Goal: Information Seeking & Learning: Learn about a topic

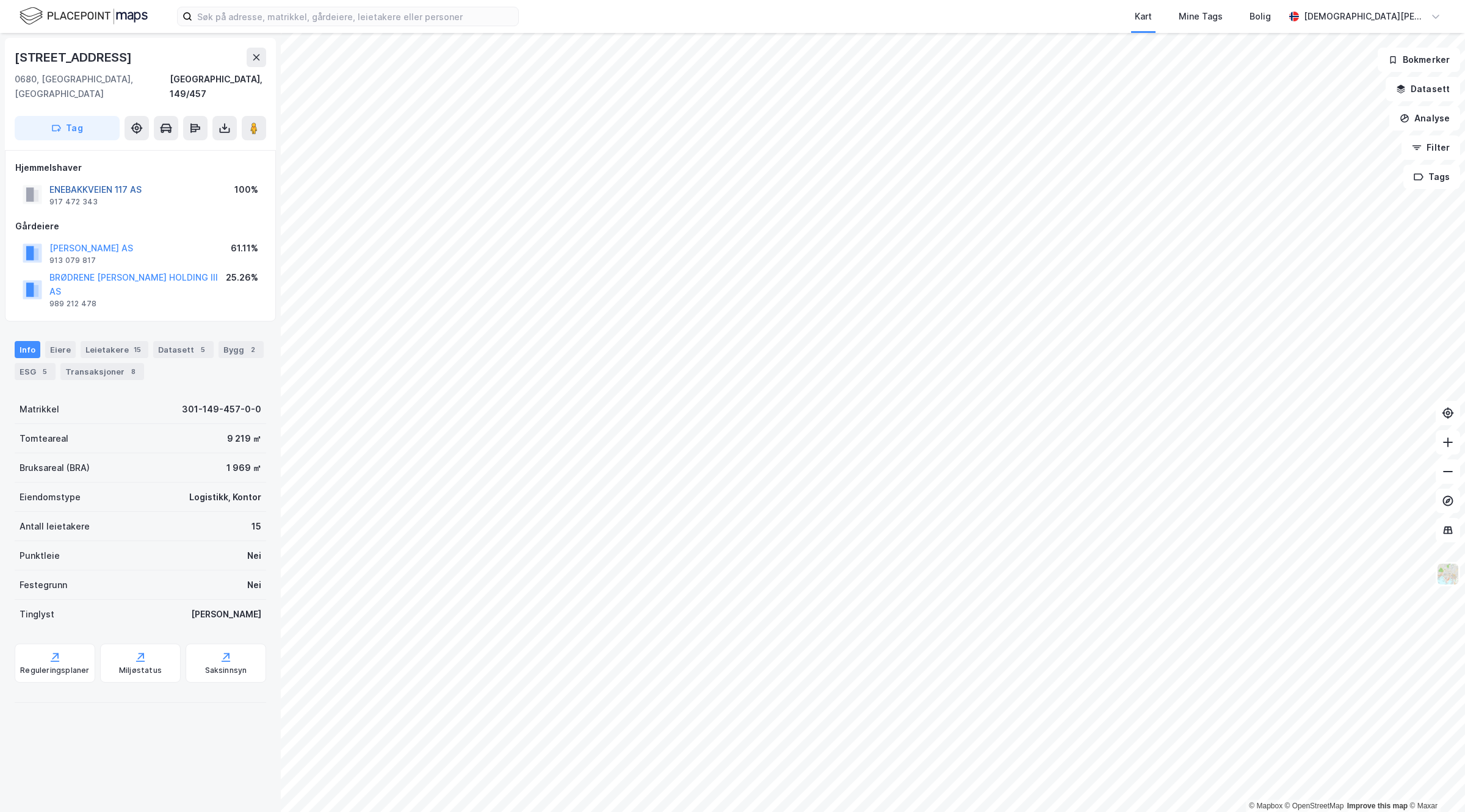
click at [0, 0] on button "ENEBAKKVEIEN 117 AS" at bounding box center [0, 0] width 0 height 0
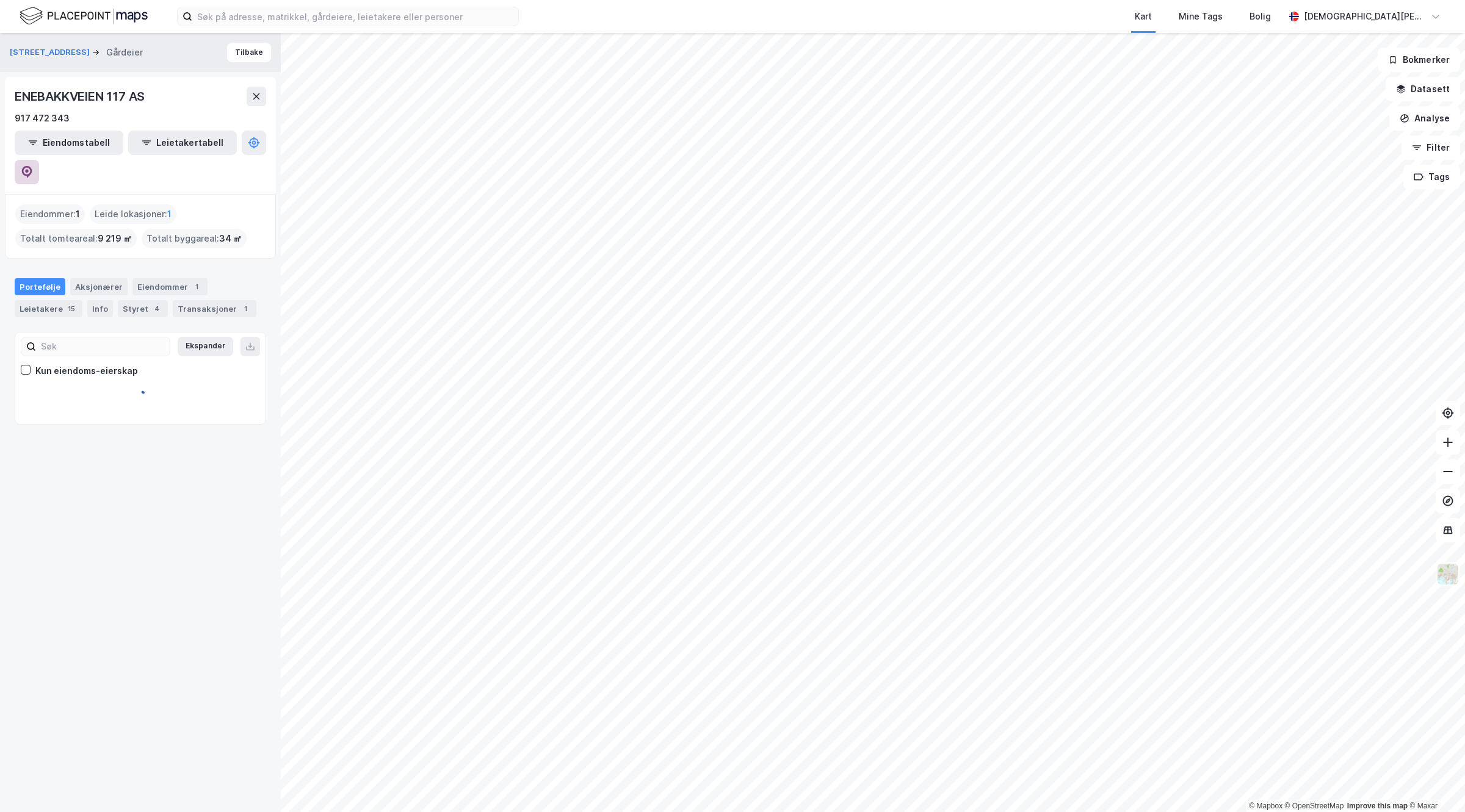
click at [32, 166] on icon at bounding box center [27, 172] width 10 height 12
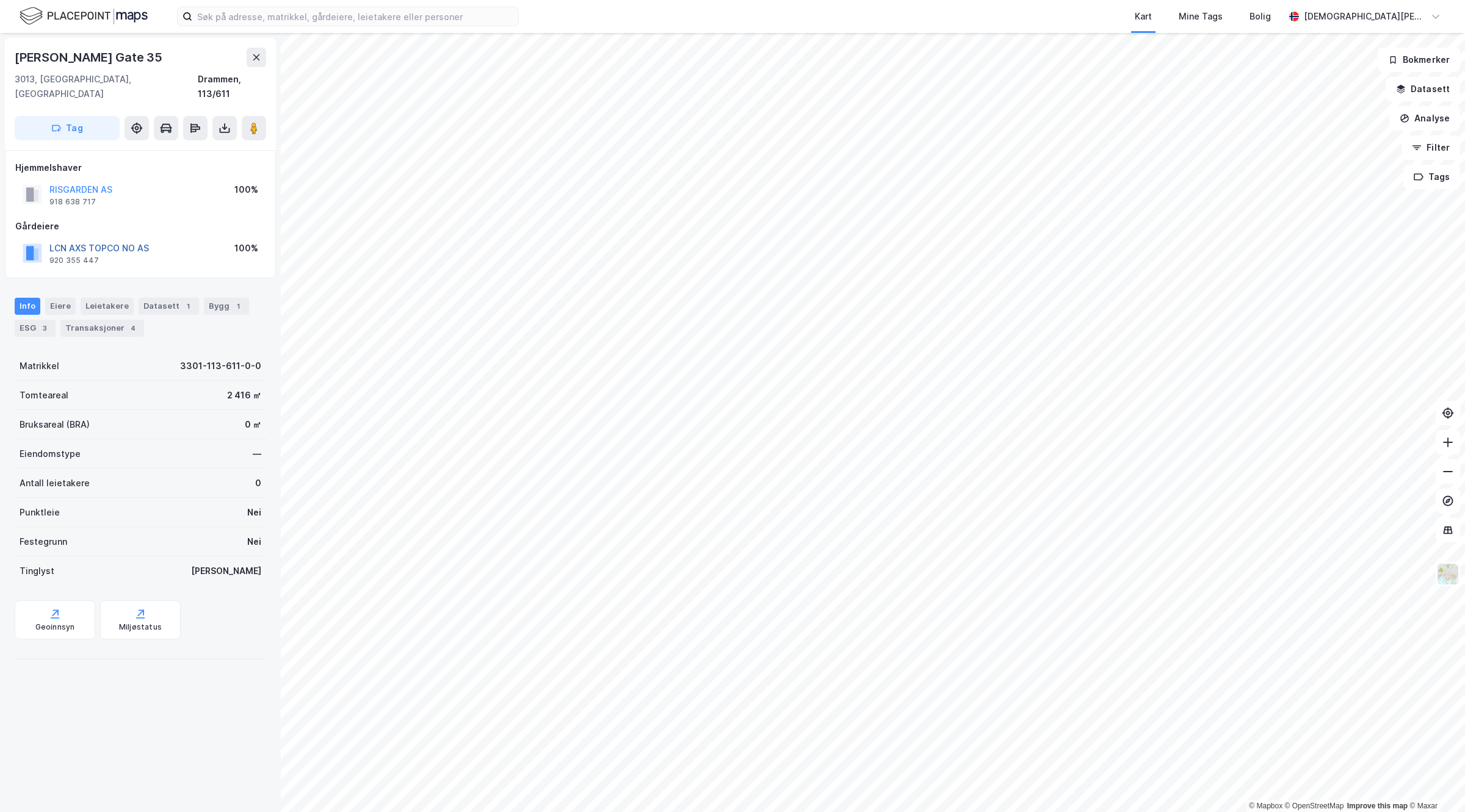
click at [0, 0] on button "LCN AXS TOPCO NO AS" at bounding box center [0, 0] width 0 height 0
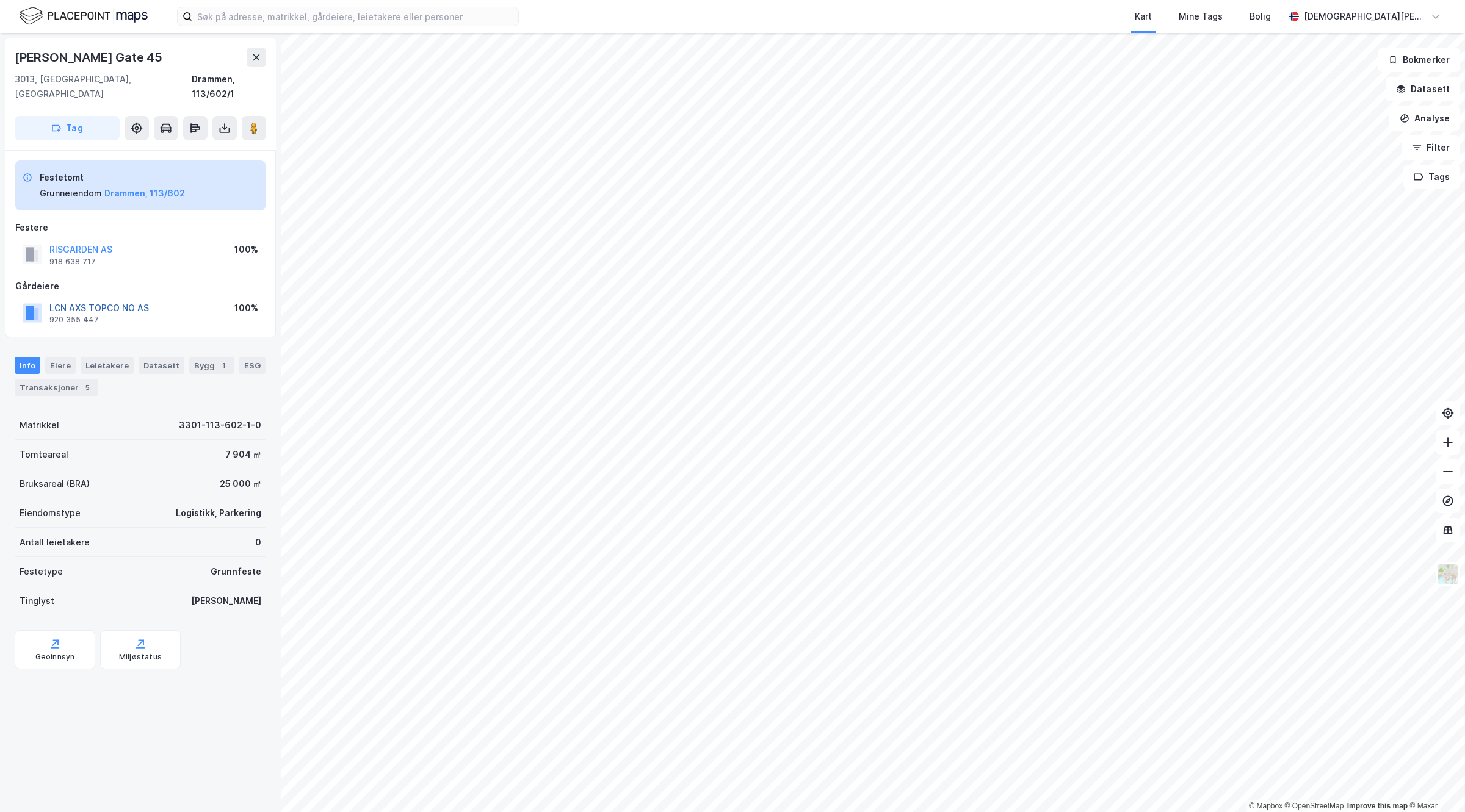
click at [0, 0] on button "LCN AXS TOPCO NO AS" at bounding box center [0, 0] width 0 height 0
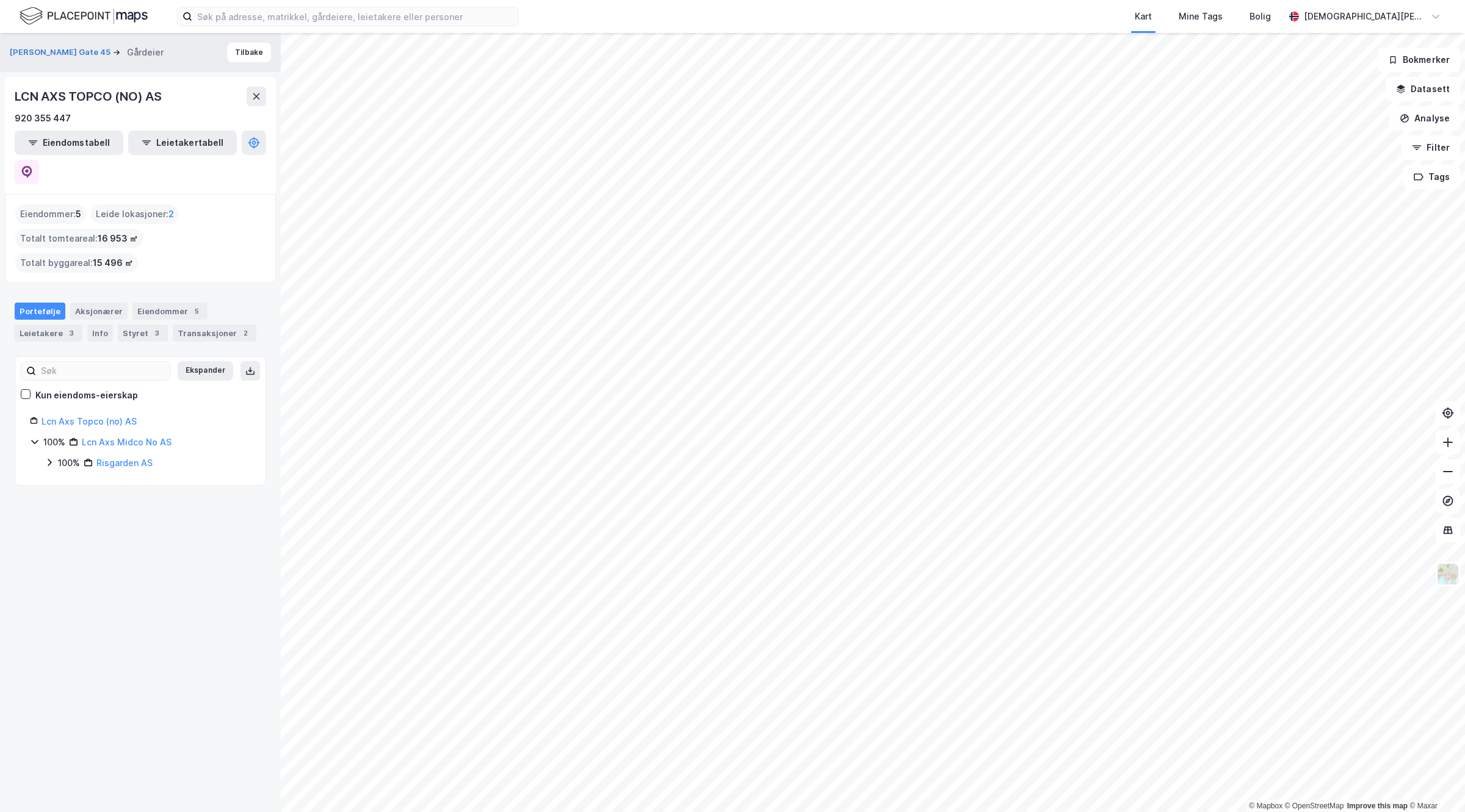
click at [267, 142] on div "LCN AXS TOPCO (NO) AS 920 355 447 Eiendomstabell Leietakertabell" at bounding box center [140, 136] width 271 height 117
click at [39, 160] on button at bounding box center [27, 173] width 25 height 25
drag, startPoint x: 589, startPoint y: 29, endPoint x: 365, endPoint y: -66, distance: 243.3
click at [365, 0] on html "Kart Mine Tags [PERSON_NAME] [PERSON_NAME] © Mapbox © OpenStreetMap Improve thi…" at bounding box center [732, 406] width 1465 height 812
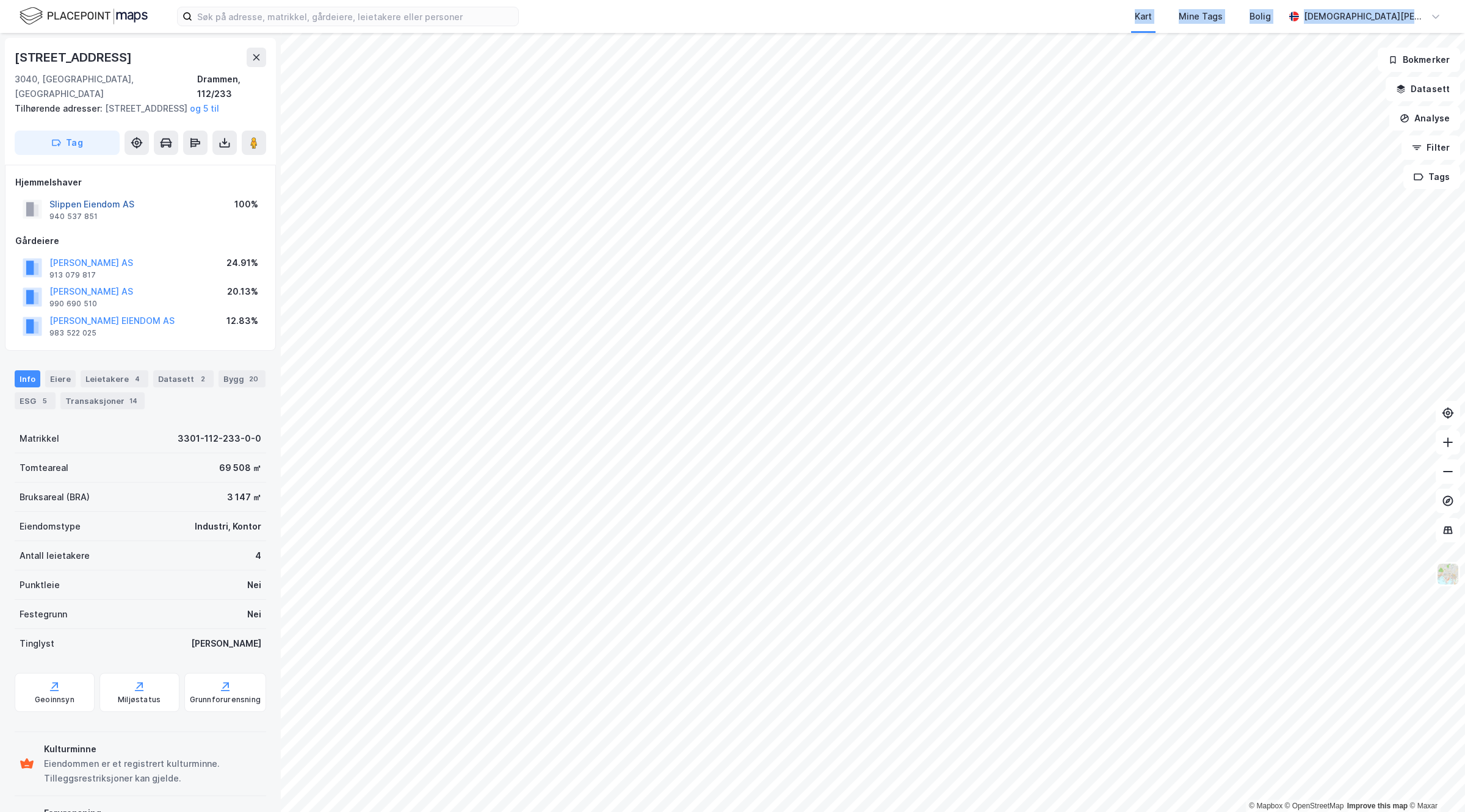
click at [0, 0] on button "Slippen Eiendom AS" at bounding box center [0, 0] width 0 height 0
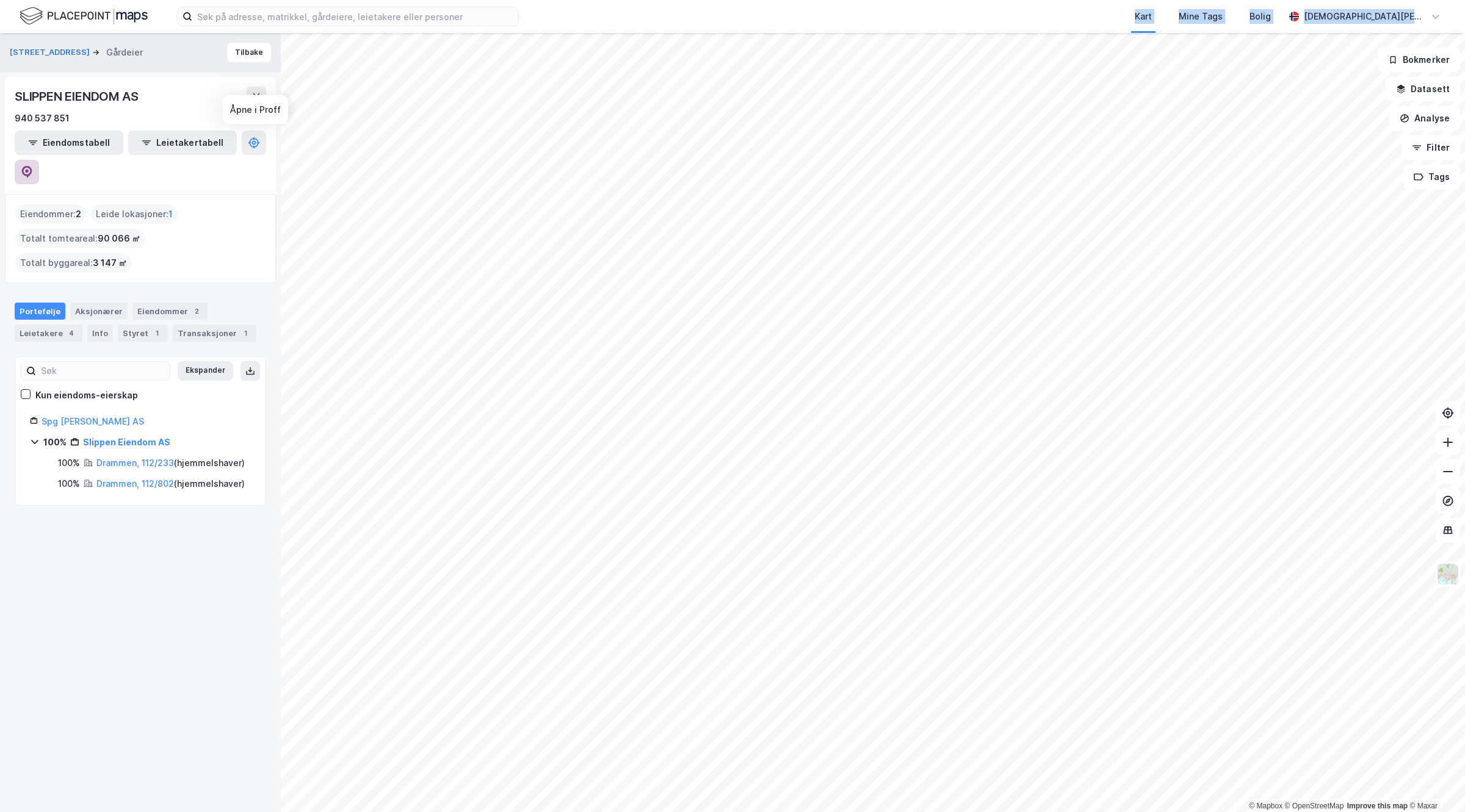
click at [39, 160] on button at bounding box center [27, 173] width 25 height 25
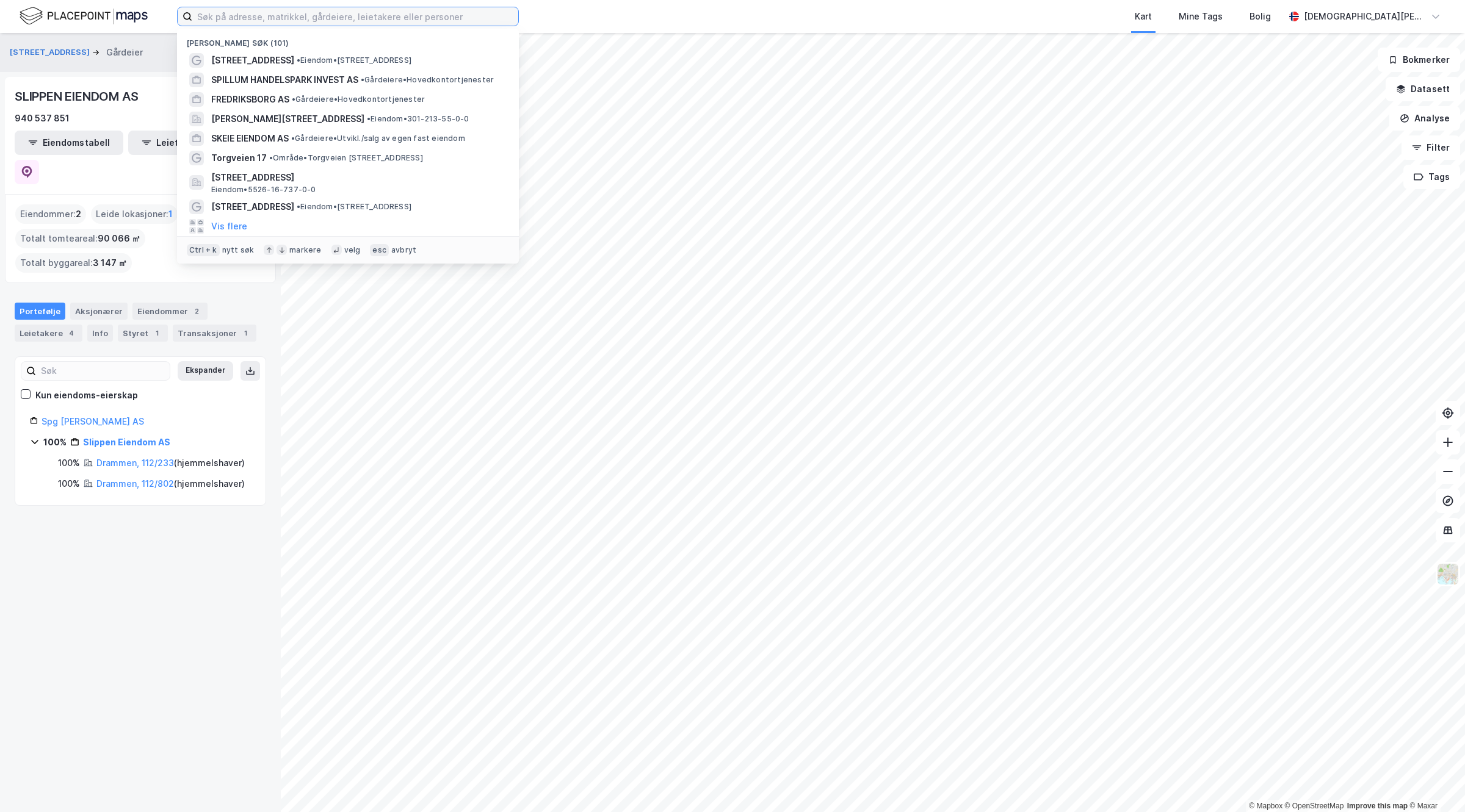
click at [363, 13] on input at bounding box center [355, 17] width 326 height 18
type input "a"
type input "j"
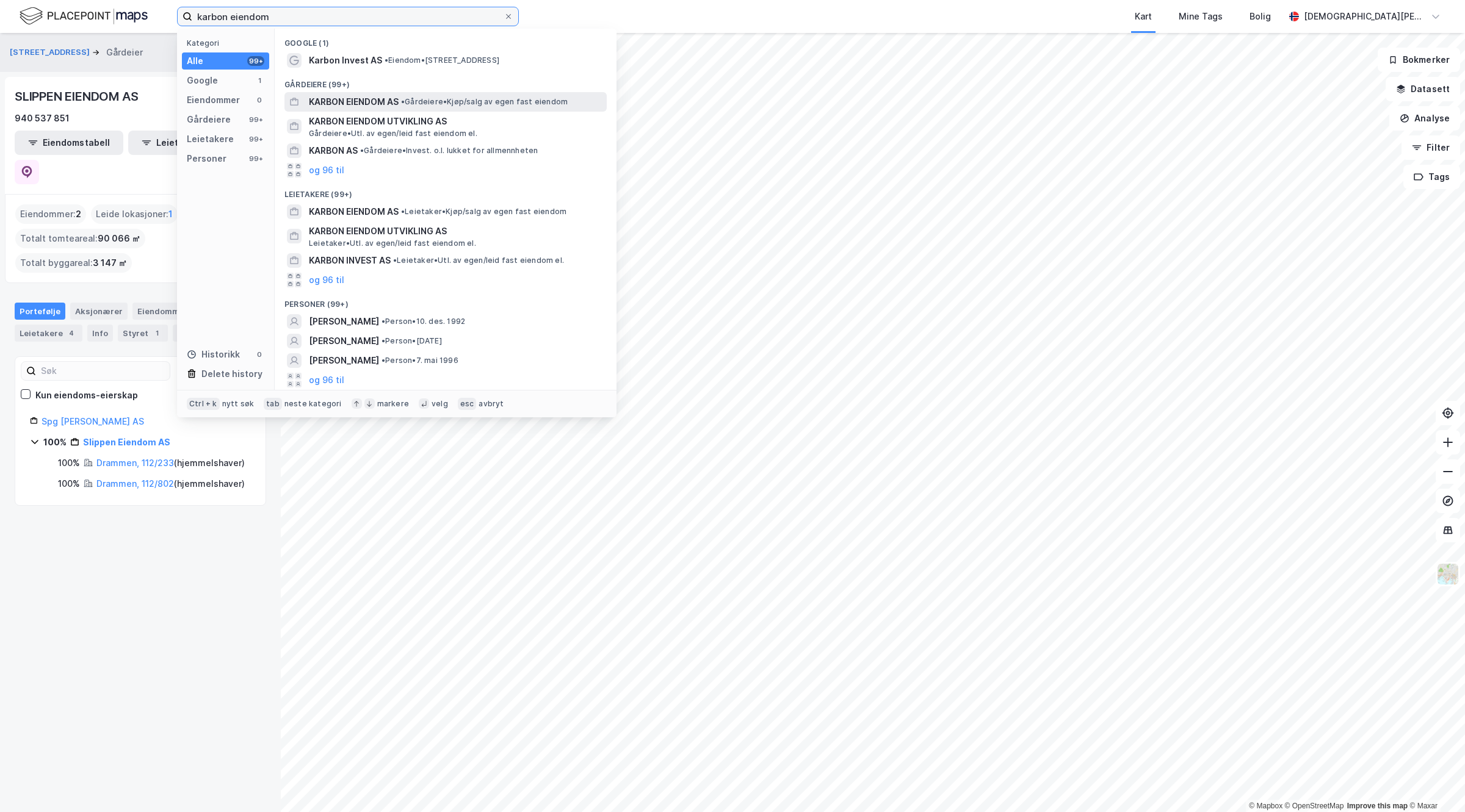
type input "karbon eiendom"
click at [368, 102] on span "KARBON EIENDOM AS" at bounding box center [354, 102] width 89 height 15
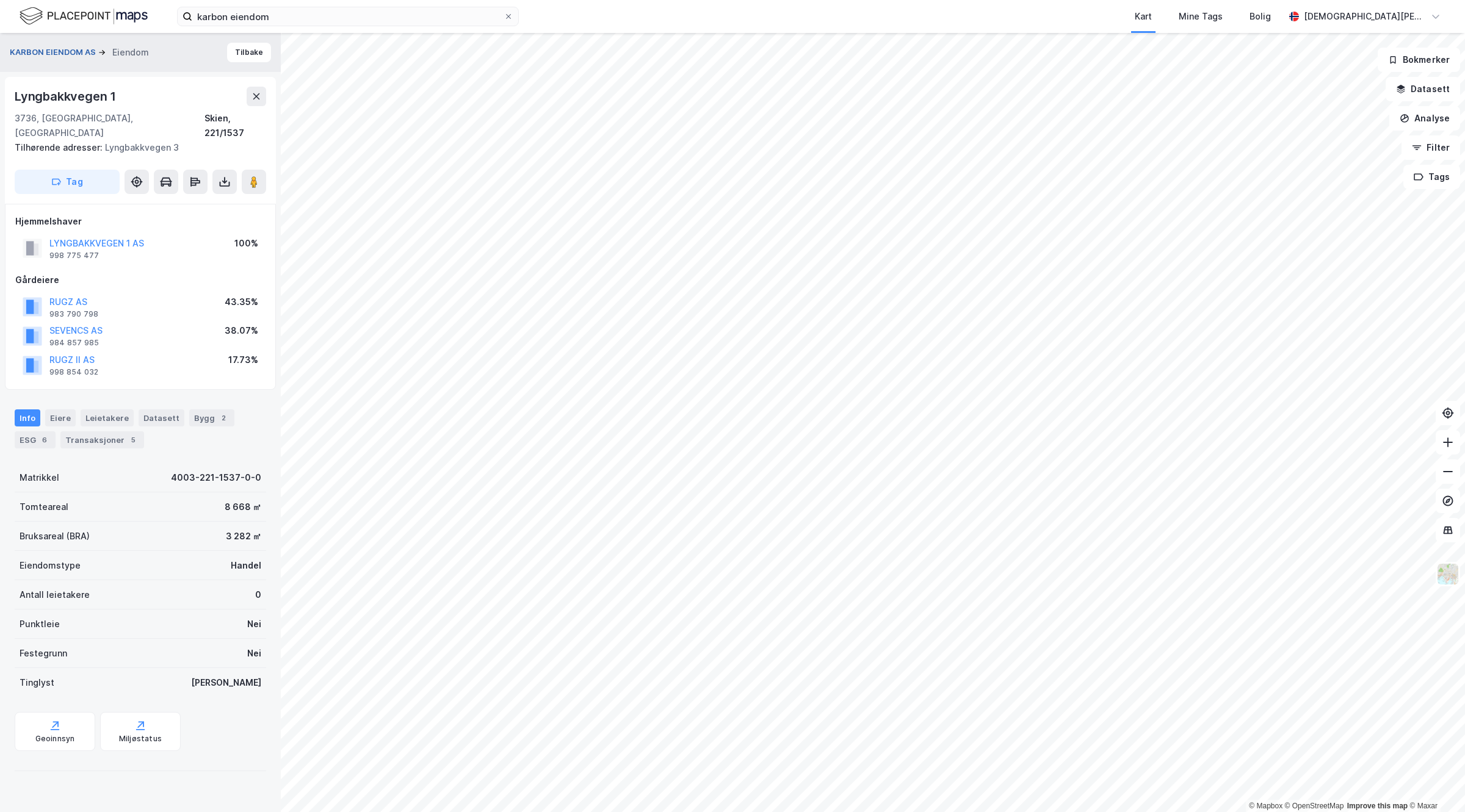
click at [62, 51] on button "KARBON EIENDOM AS" at bounding box center [54, 52] width 89 height 12
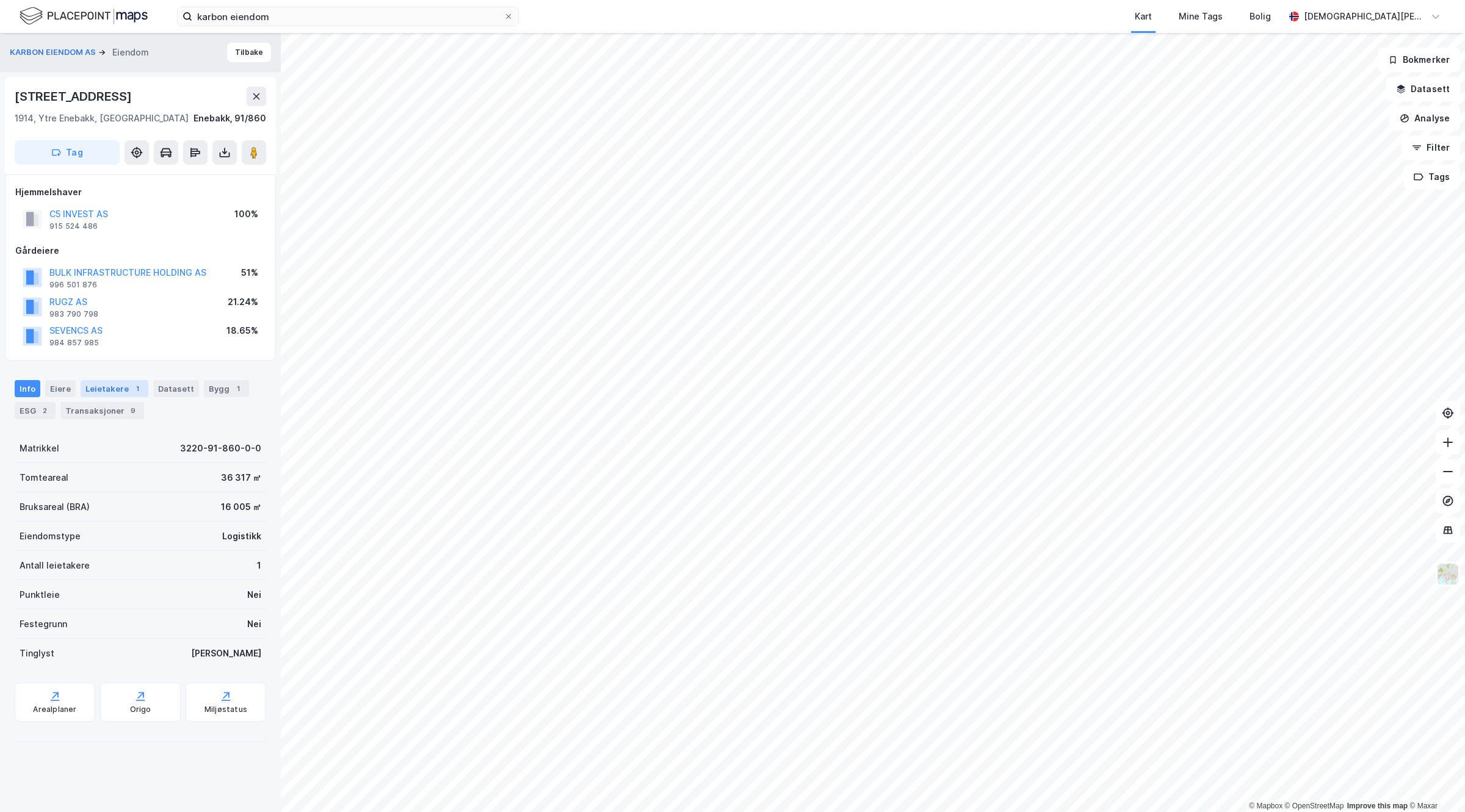
click at [89, 383] on div "Leietakere 1" at bounding box center [115, 389] width 68 height 17
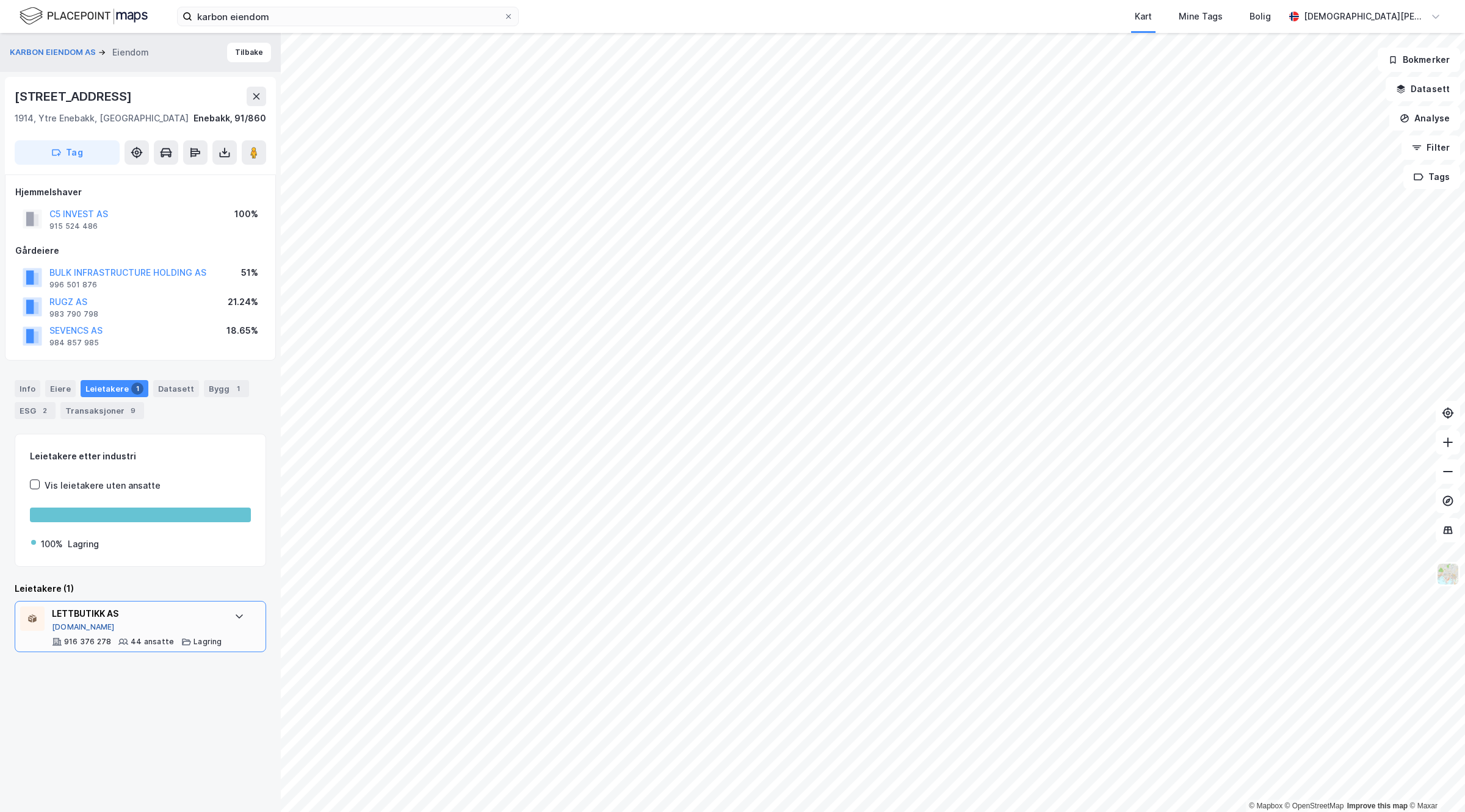
click at [73, 626] on button "[DOMAIN_NAME]" at bounding box center [83, 627] width 63 height 10
click at [246, 163] on button at bounding box center [254, 153] width 25 height 25
click at [57, 50] on button "KARBON EIENDOM AS" at bounding box center [54, 52] width 89 height 12
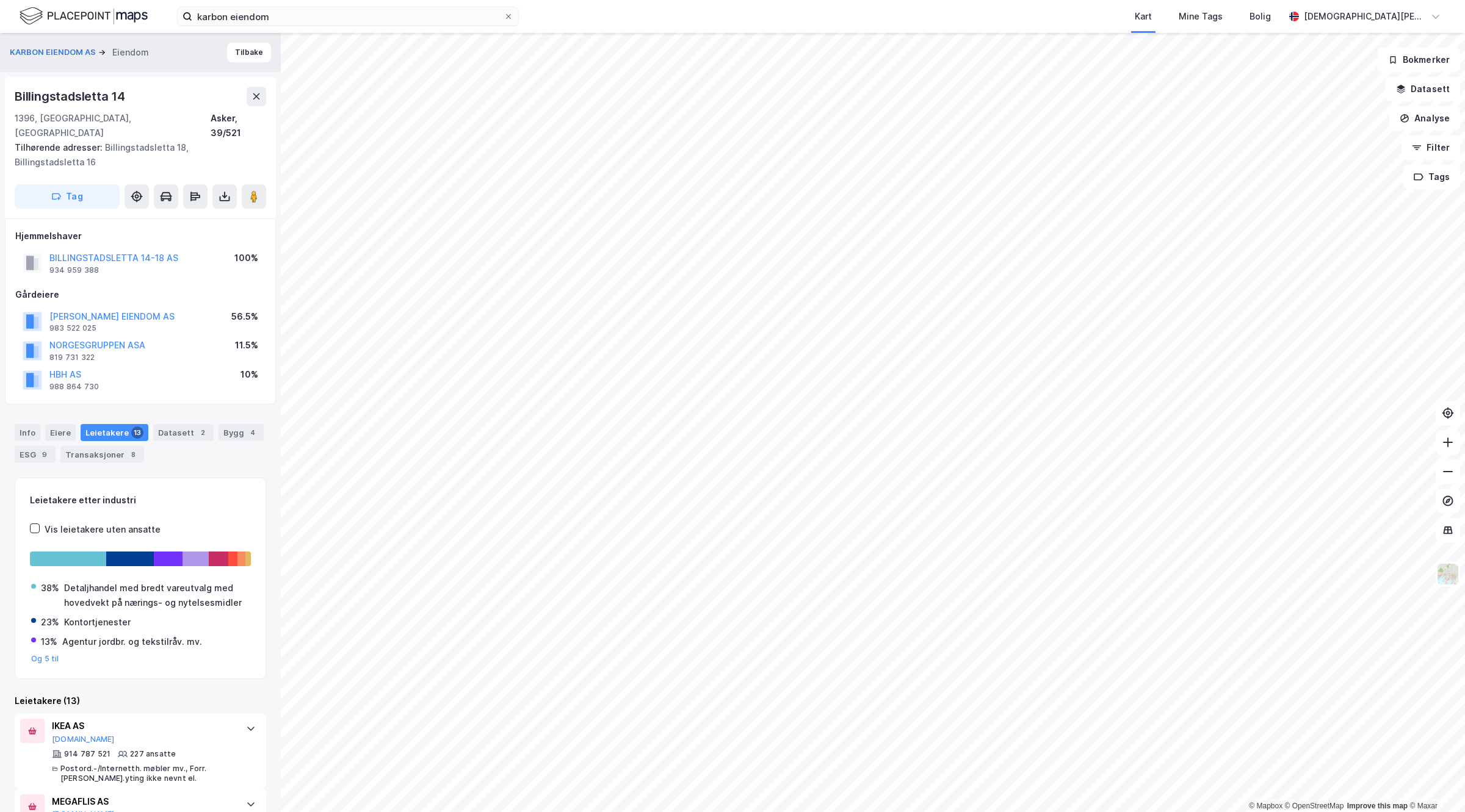
click at [118, 248] on div "BILLINGSTADSLETTA 14-18 AS 934 959 388 100%" at bounding box center [140, 263] width 250 height 29
click at [0, 0] on button "BILLINGSTADSLETTA 14-18 AS" at bounding box center [0, 0] width 0 height 0
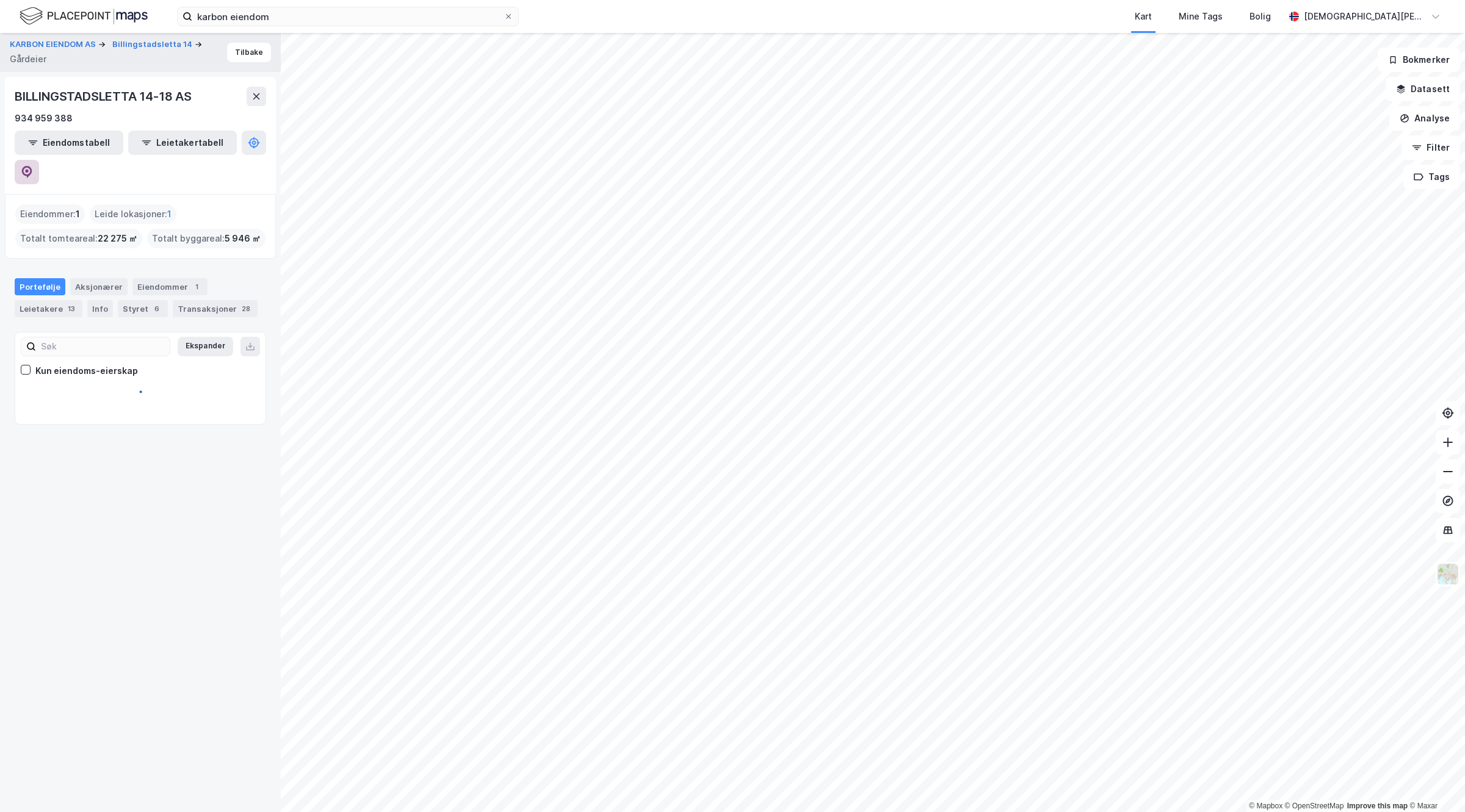
click at [33, 166] on icon at bounding box center [27, 172] width 12 height 12
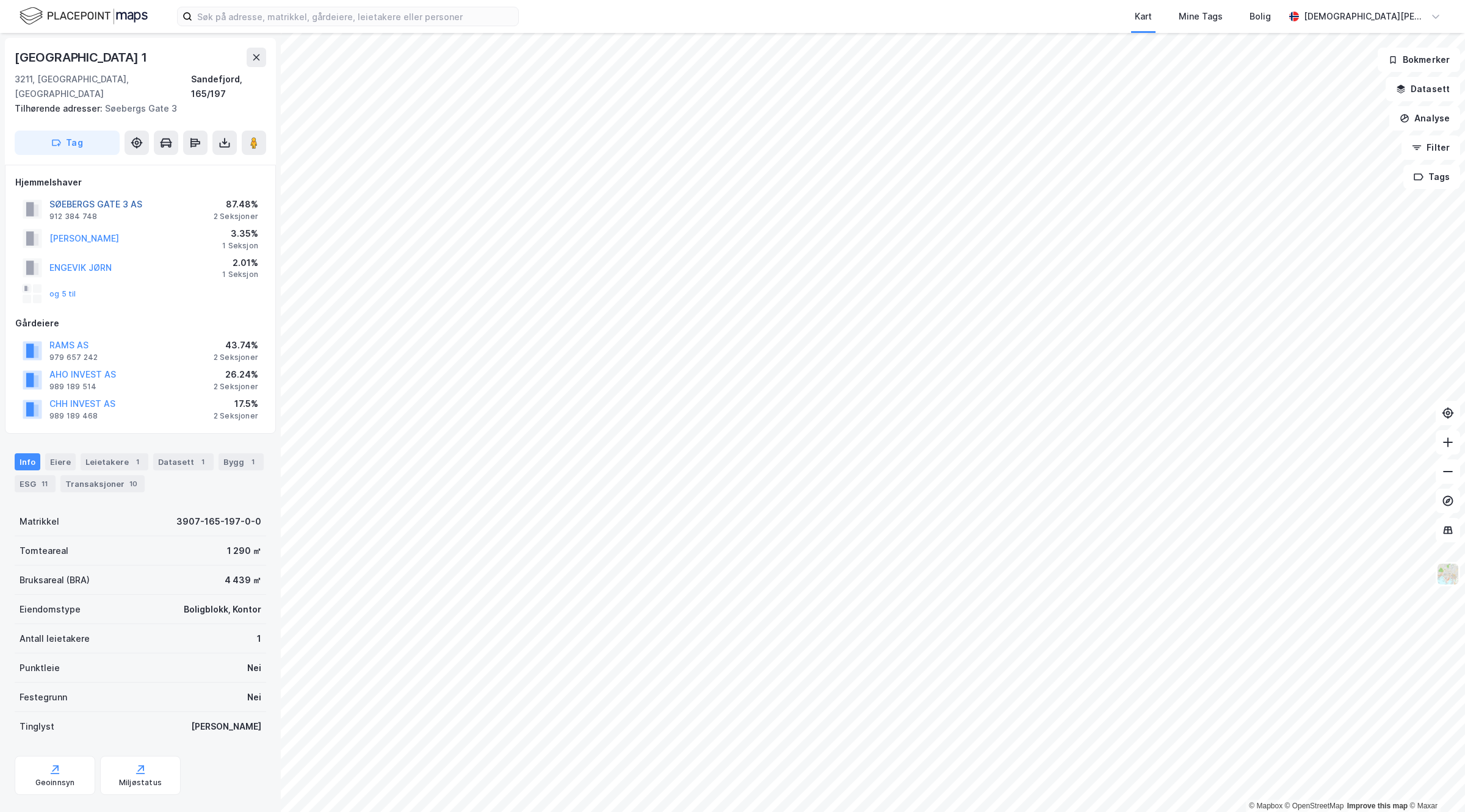
click at [0, 0] on button "SØEBERGS GATE 3 AS" at bounding box center [0, 0] width 0 height 0
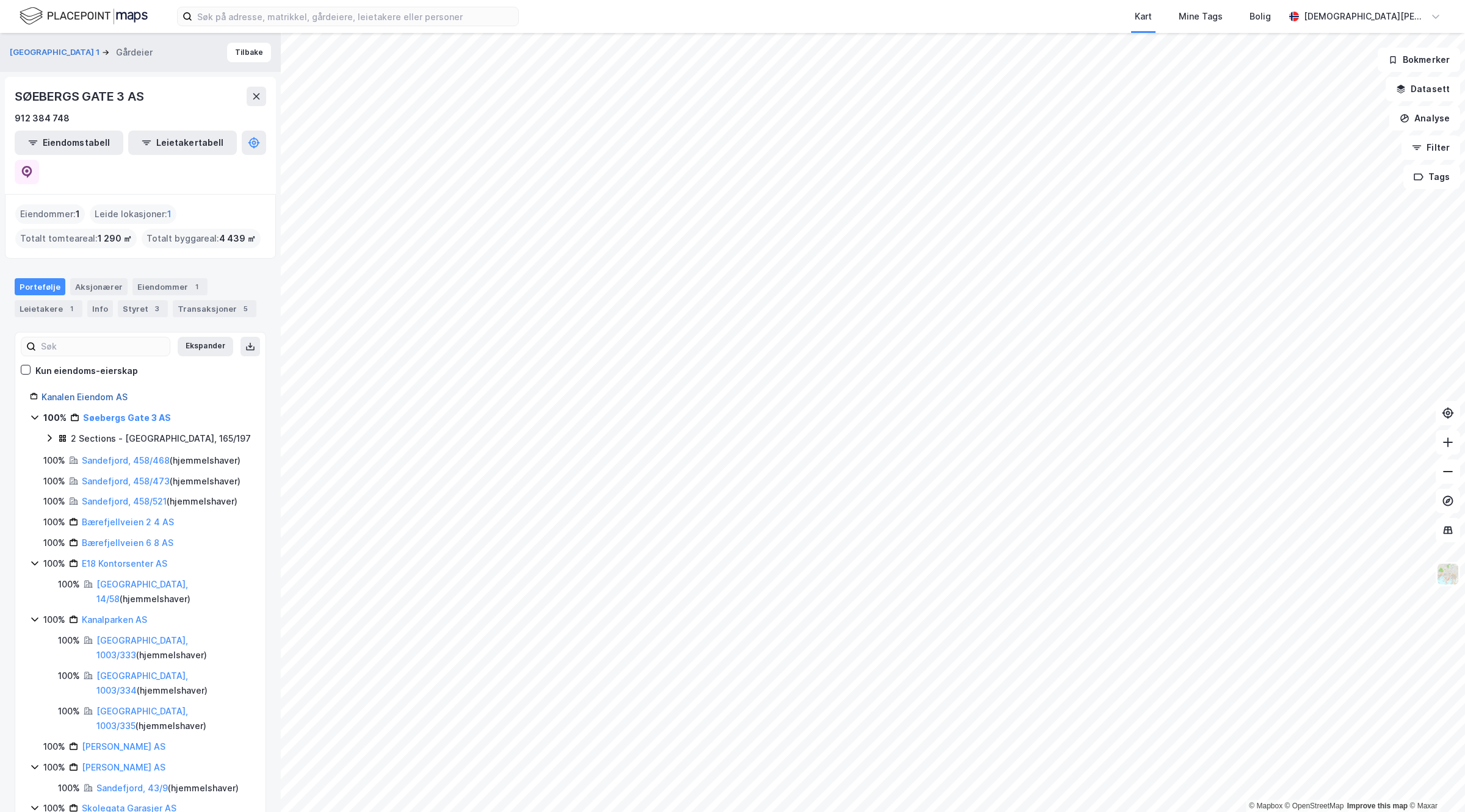
click at [90, 392] on link "Kanalen Eiendom AS" at bounding box center [85, 397] width 86 height 10
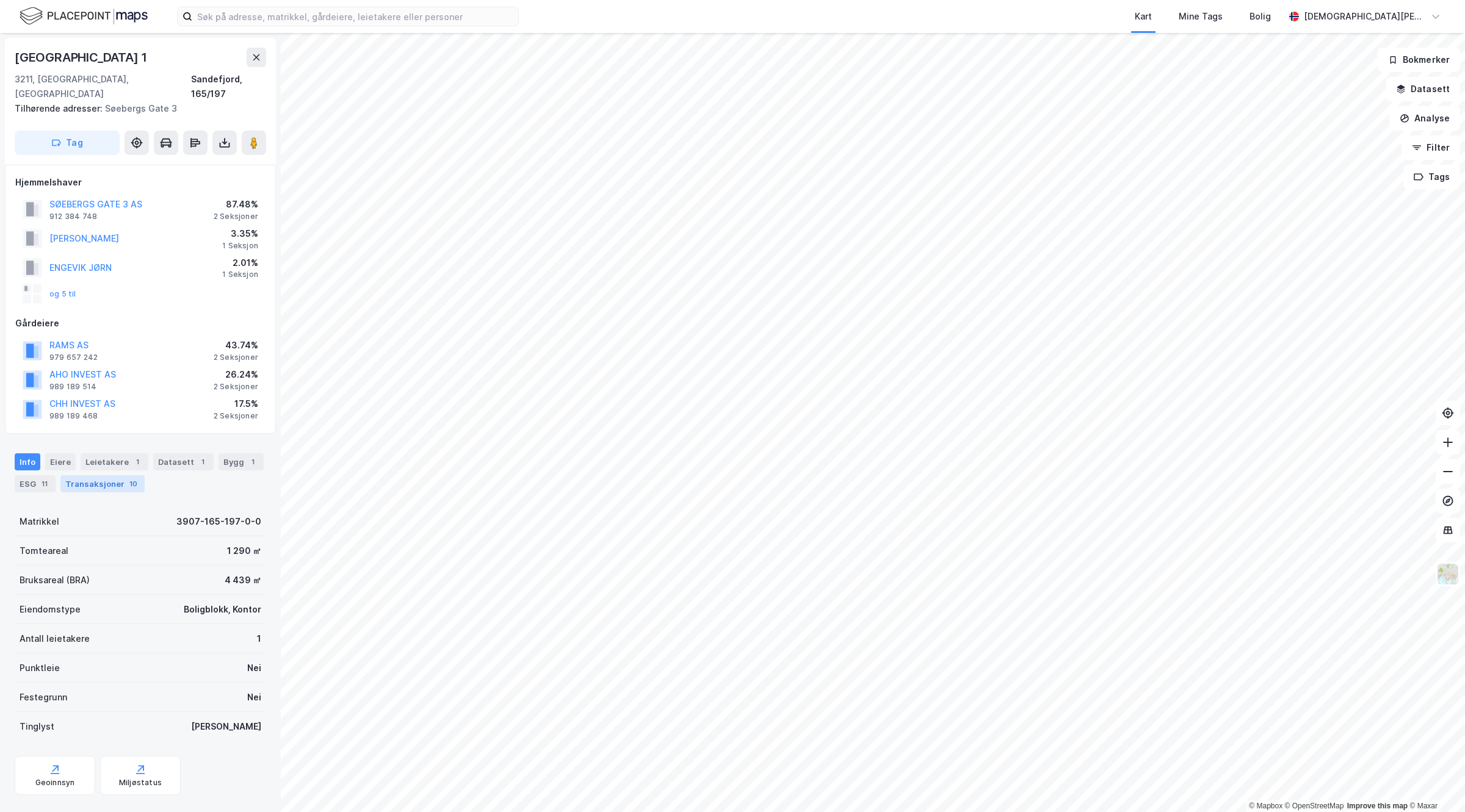
click at [99, 475] on div "Transaksjoner 10" at bounding box center [102, 484] width 84 height 17
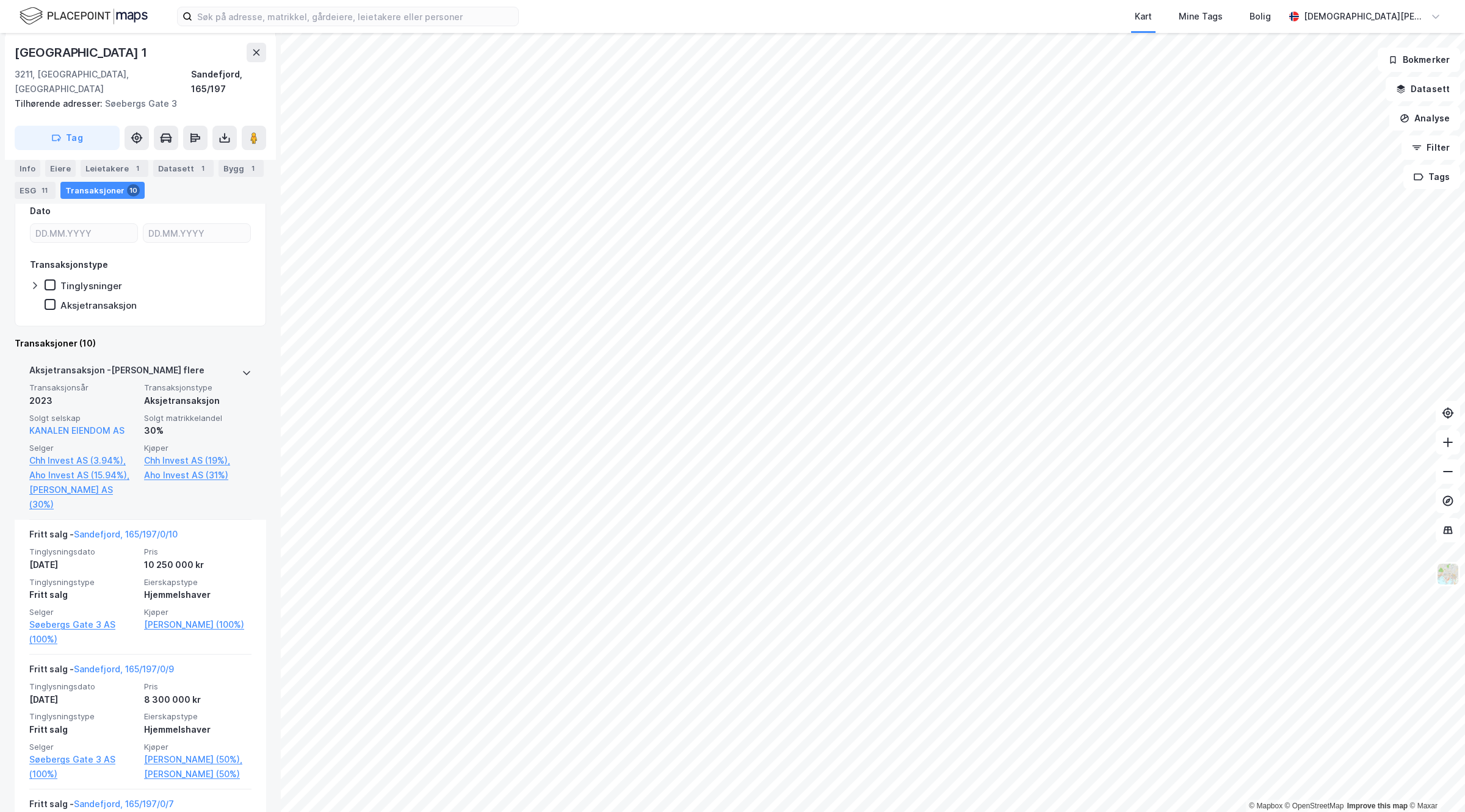
scroll to position [153, 0]
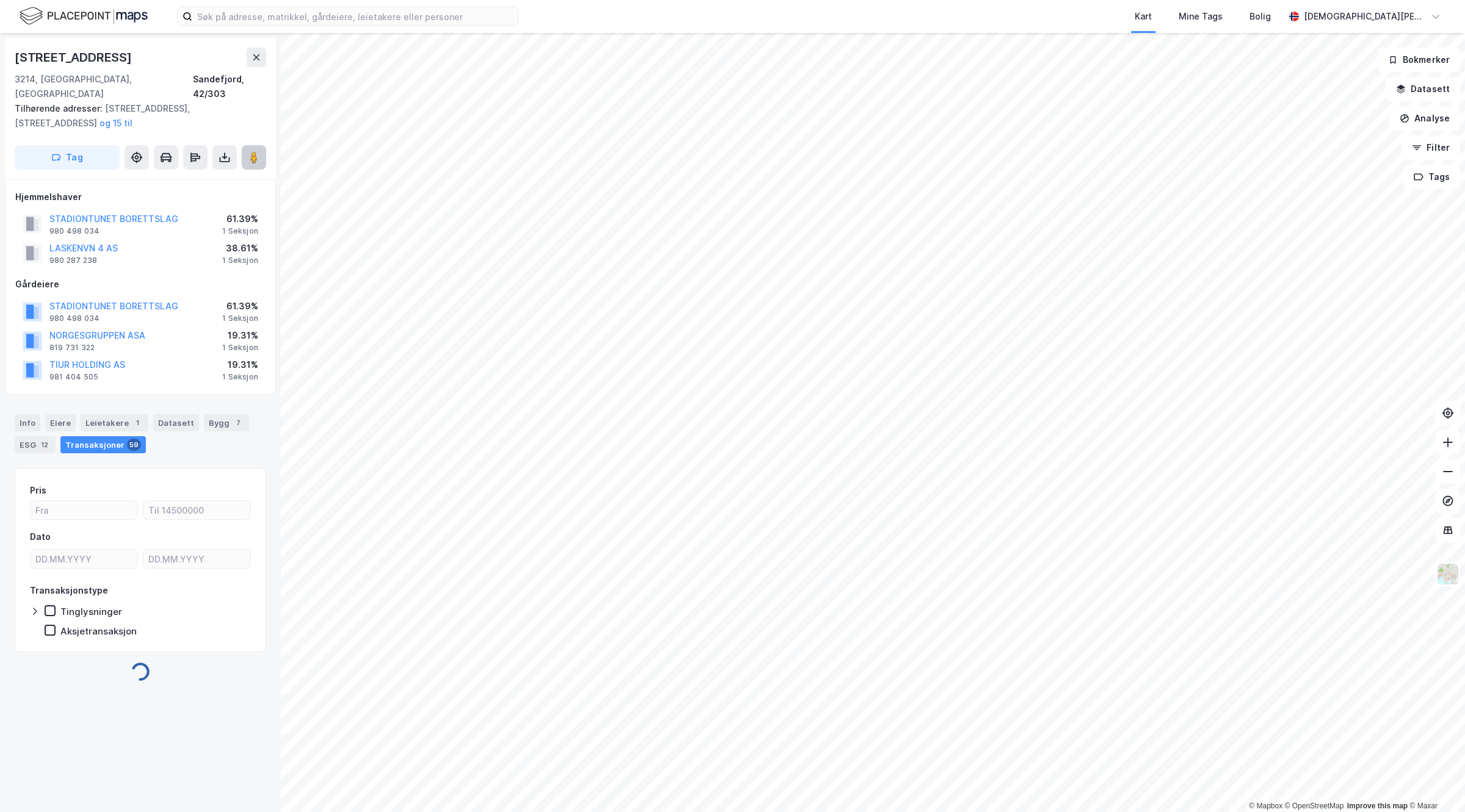
click at [250, 151] on icon at bounding box center [254, 157] width 12 height 12
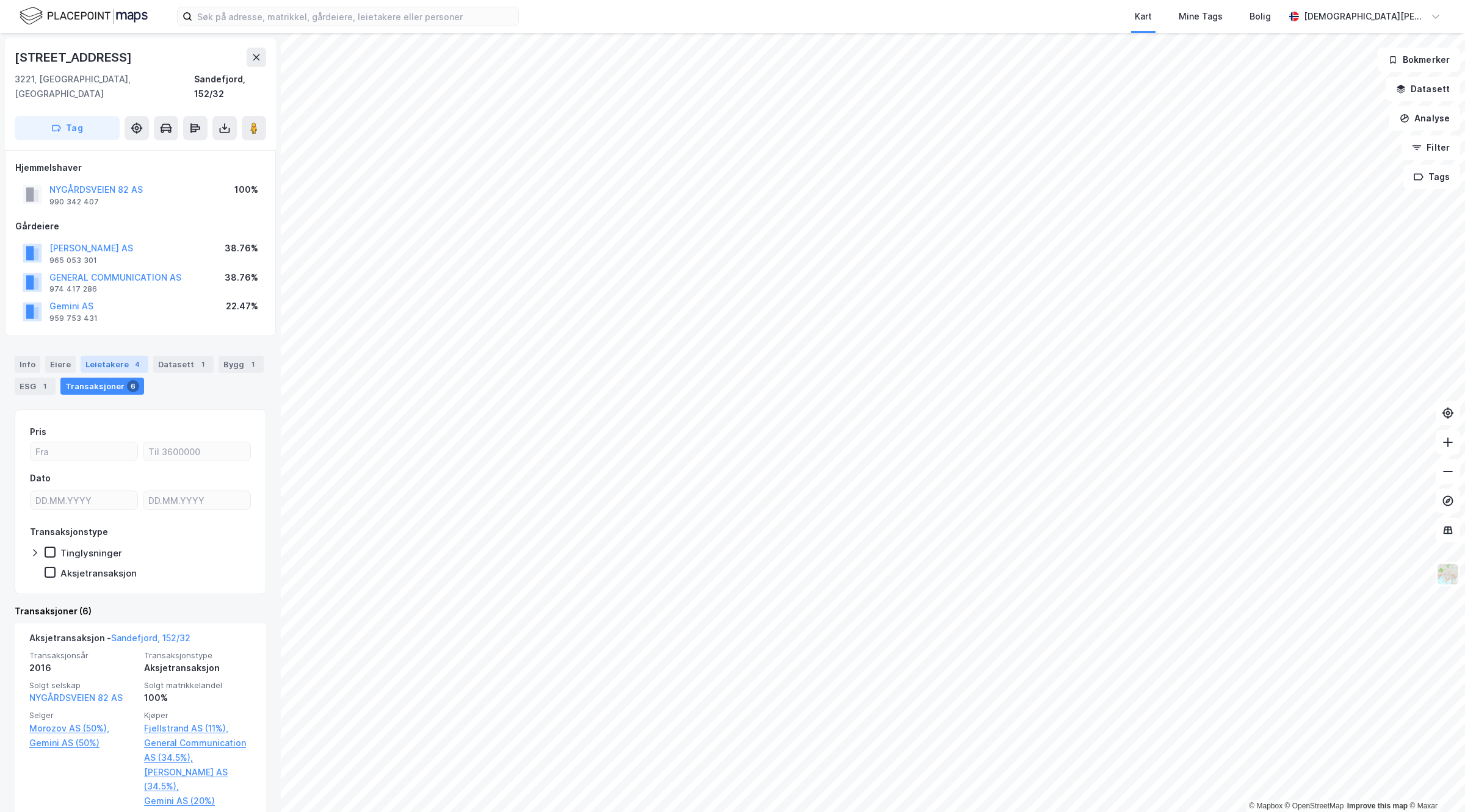
click at [119, 356] on div "Leietakere 4" at bounding box center [115, 364] width 68 height 17
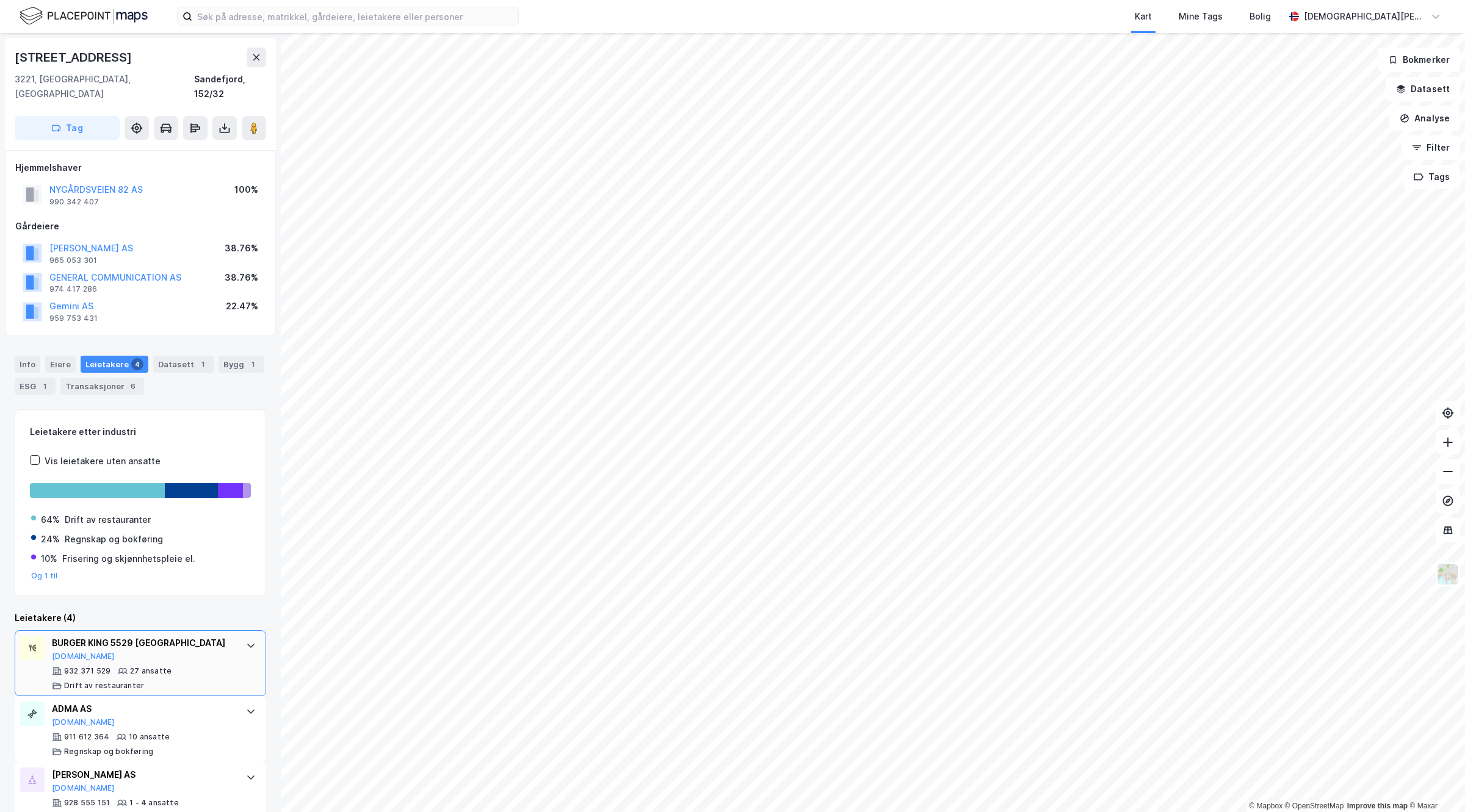
scroll to position [81, 0]
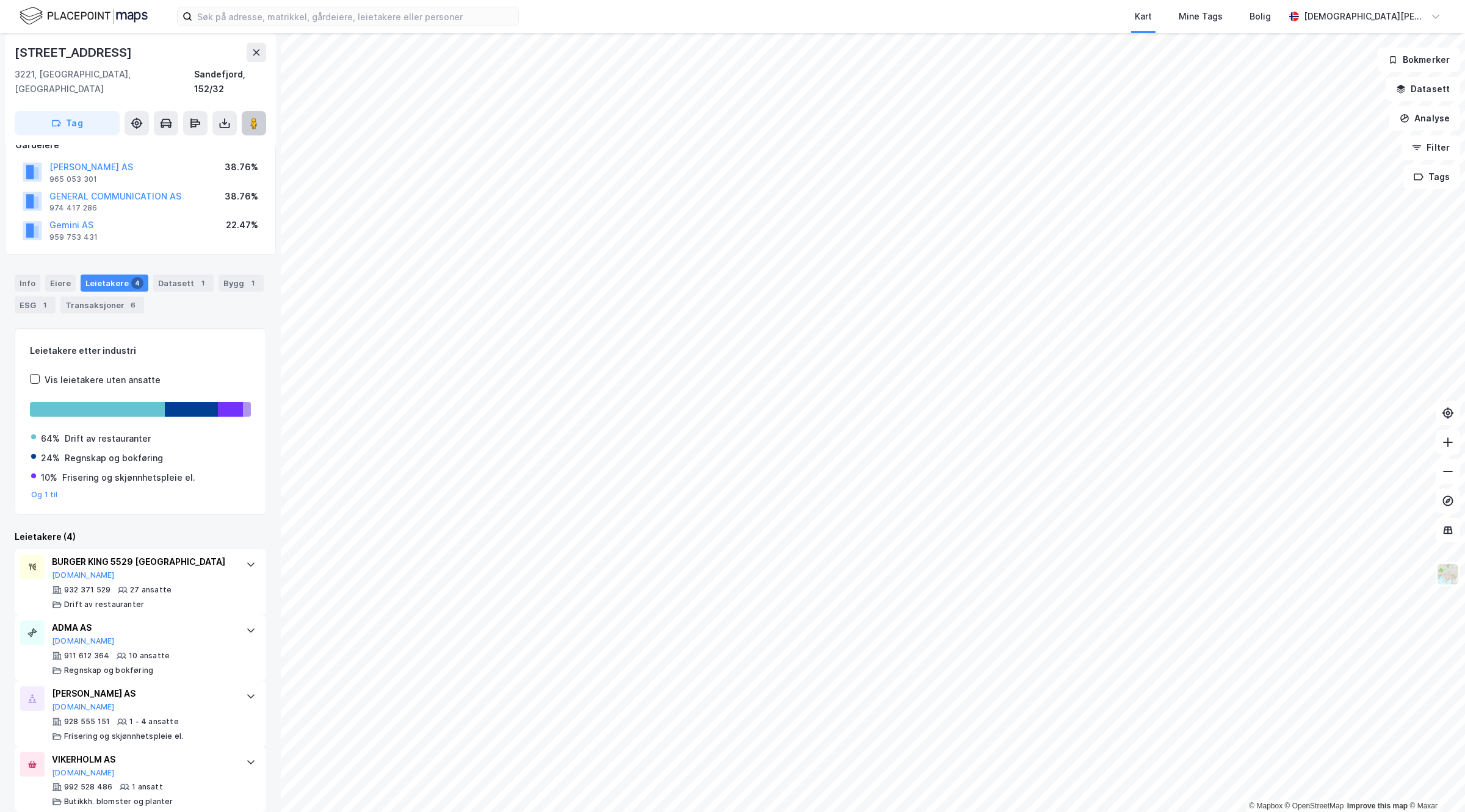
click at [257, 117] on image at bounding box center [254, 123] width 8 height 12
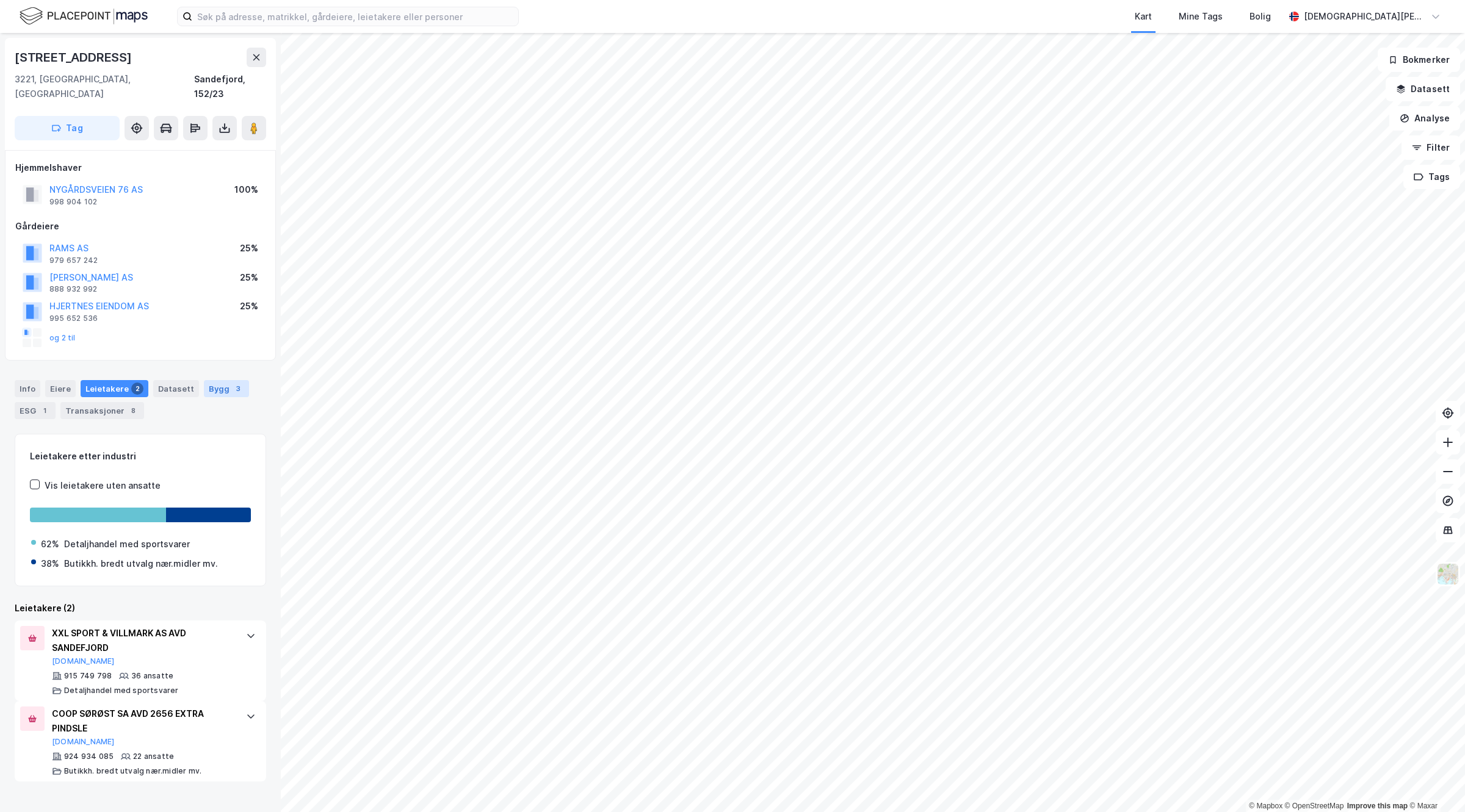
click at [230, 381] on div "Bygg 3" at bounding box center [227, 389] width 45 height 17
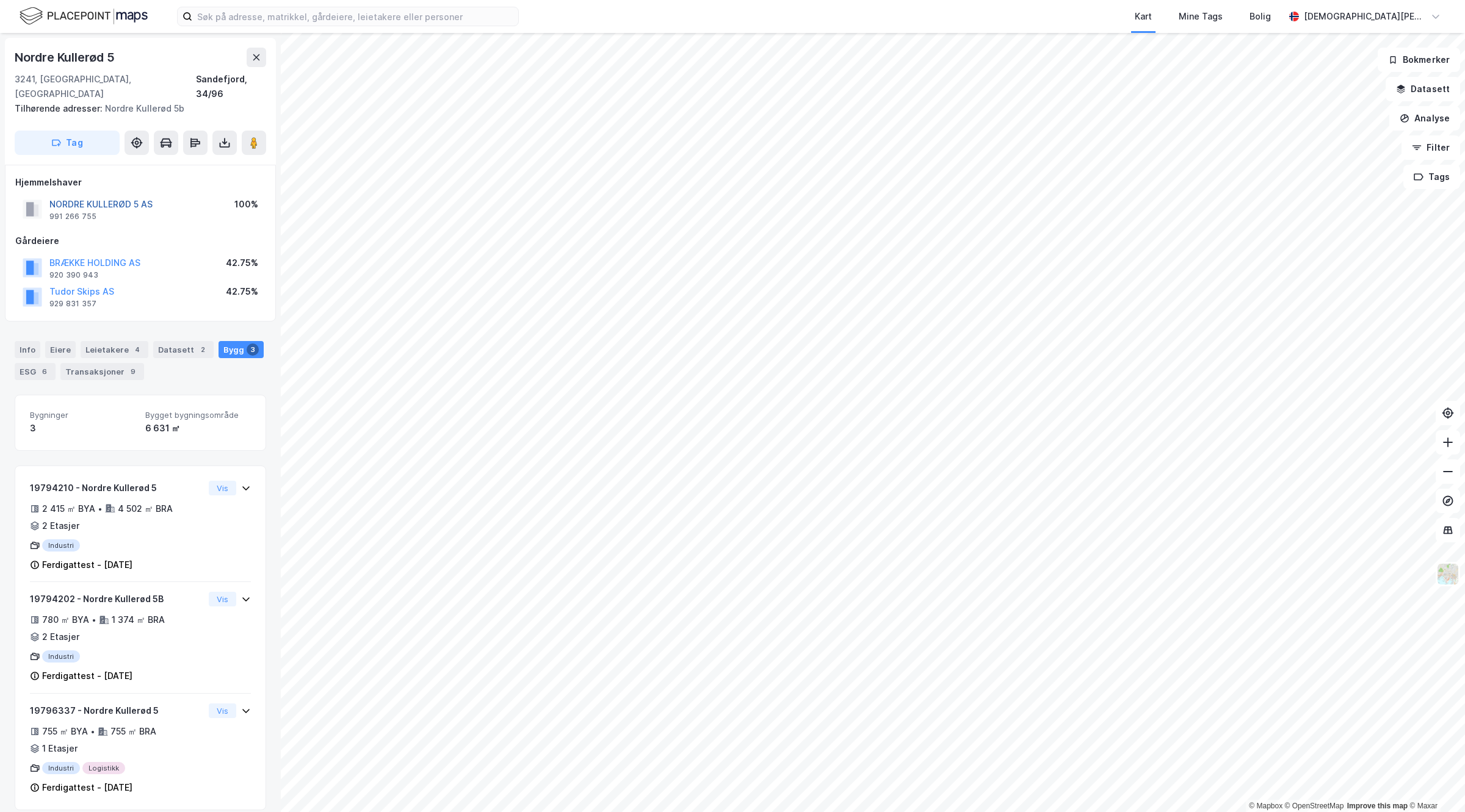
click at [0, 0] on button "NORDRE KULLERØD 5 AS" at bounding box center [0, 0] width 0 height 0
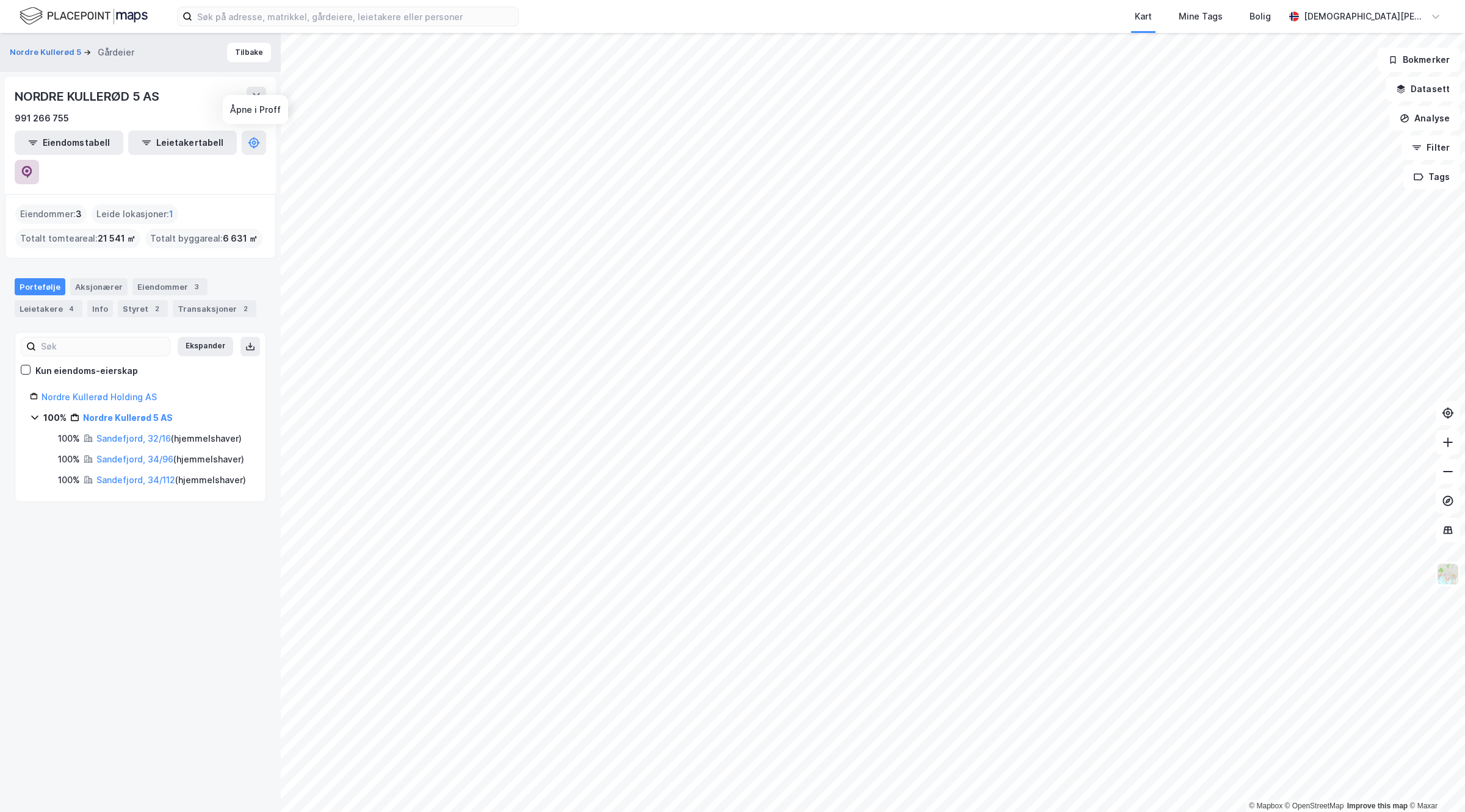
click at [33, 166] on icon at bounding box center [27, 172] width 12 height 12
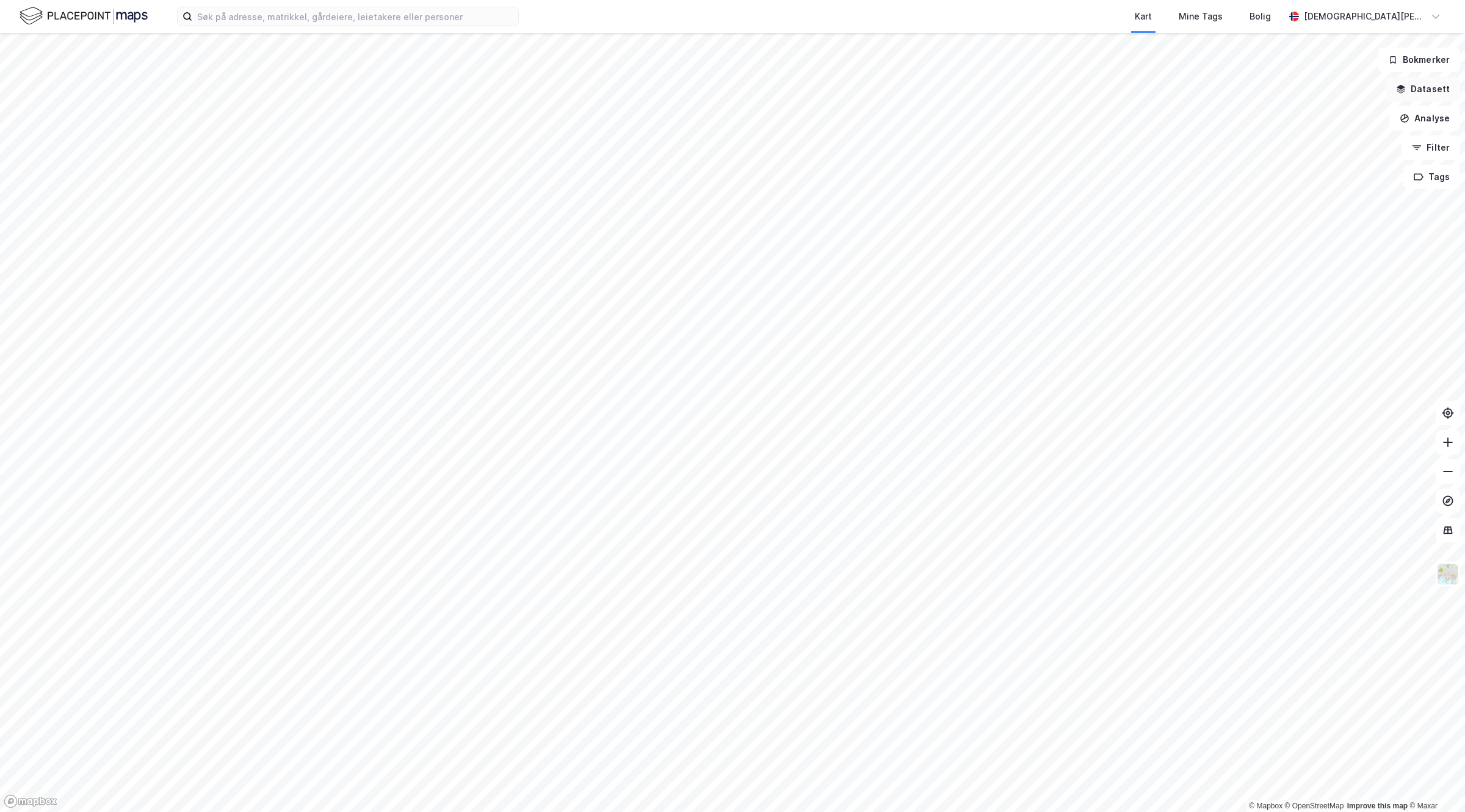
click at [1423, 89] on button "Datasett" at bounding box center [1423, 89] width 75 height 25
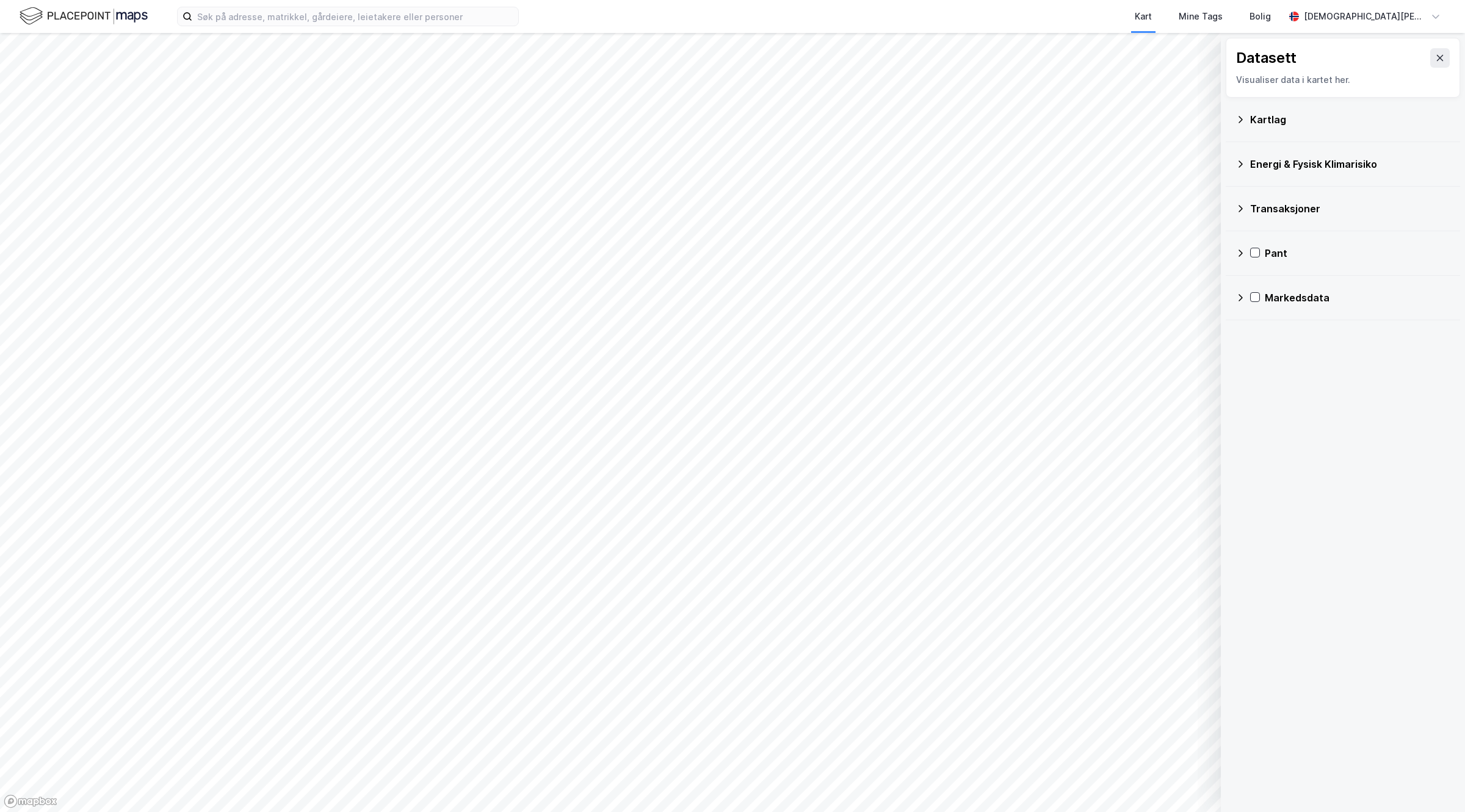
click at [1271, 297] on div "Markedsdata" at bounding box center [1357, 297] width 186 height 15
click at [1308, 385] on div "Prosjekter" at bounding box center [1366, 385] width 170 height 15
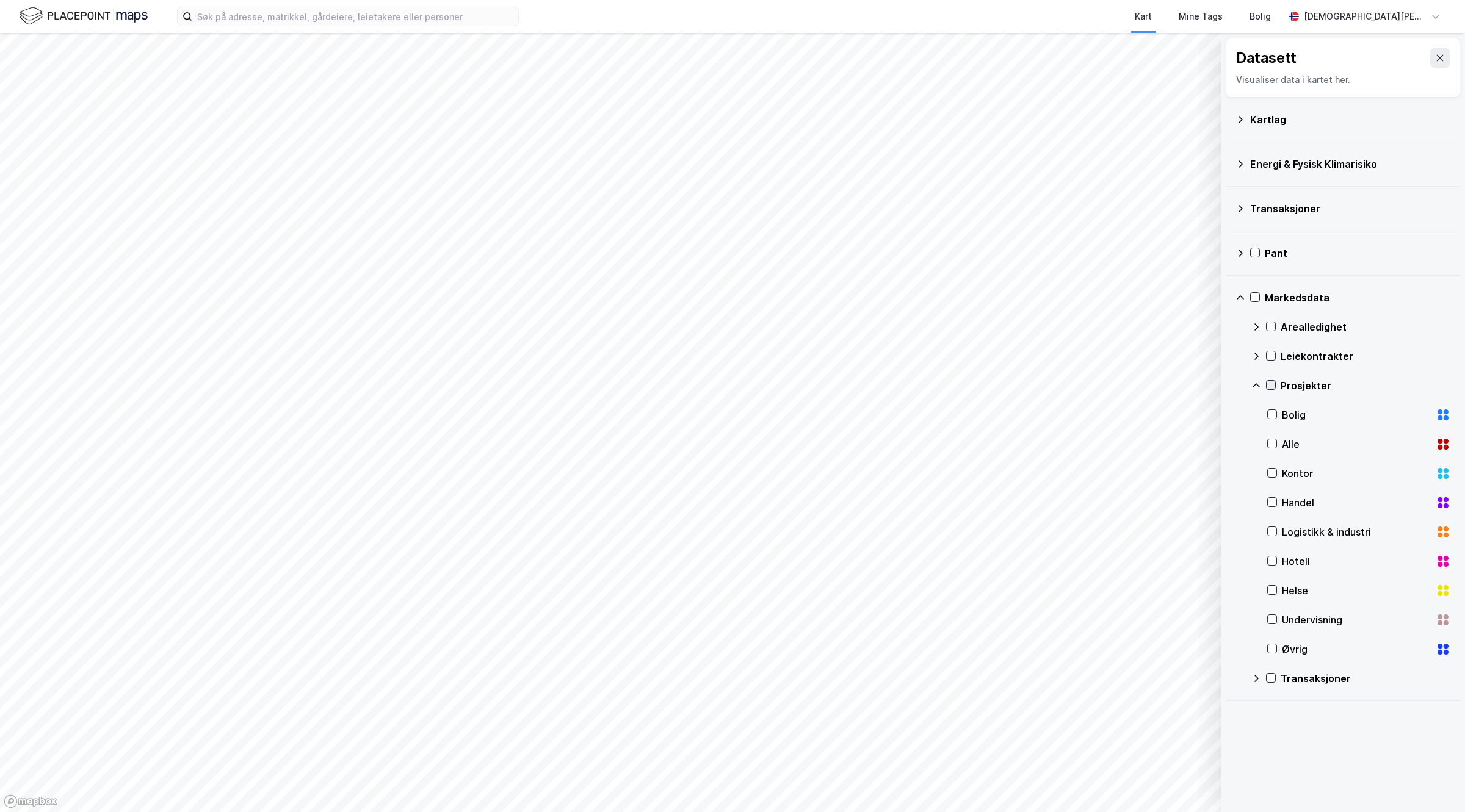
click at [1267, 389] on icon at bounding box center [1271, 384] width 8 height 8
click at [618, 220] on icon "Map marker" at bounding box center [617, 218] width 8 height 15
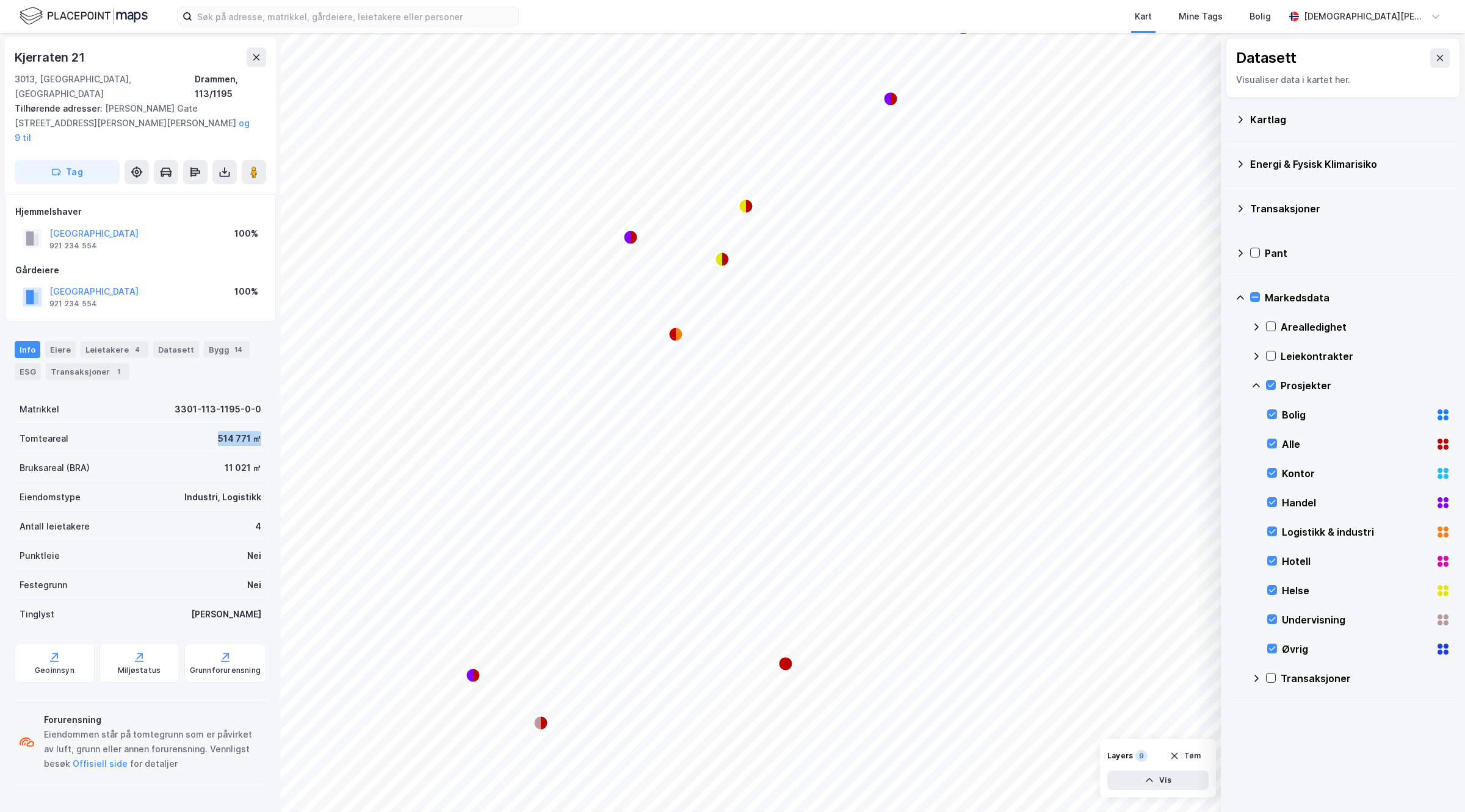
drag, startPoint x: 190, startPoint y: 406, endPoint x: 251, endPoint y: 415, distance: 61.7
click at [251, 424] on div "Tomteareal 514 771 ㎡" at bounding box center [140, 439] width 251 height 29
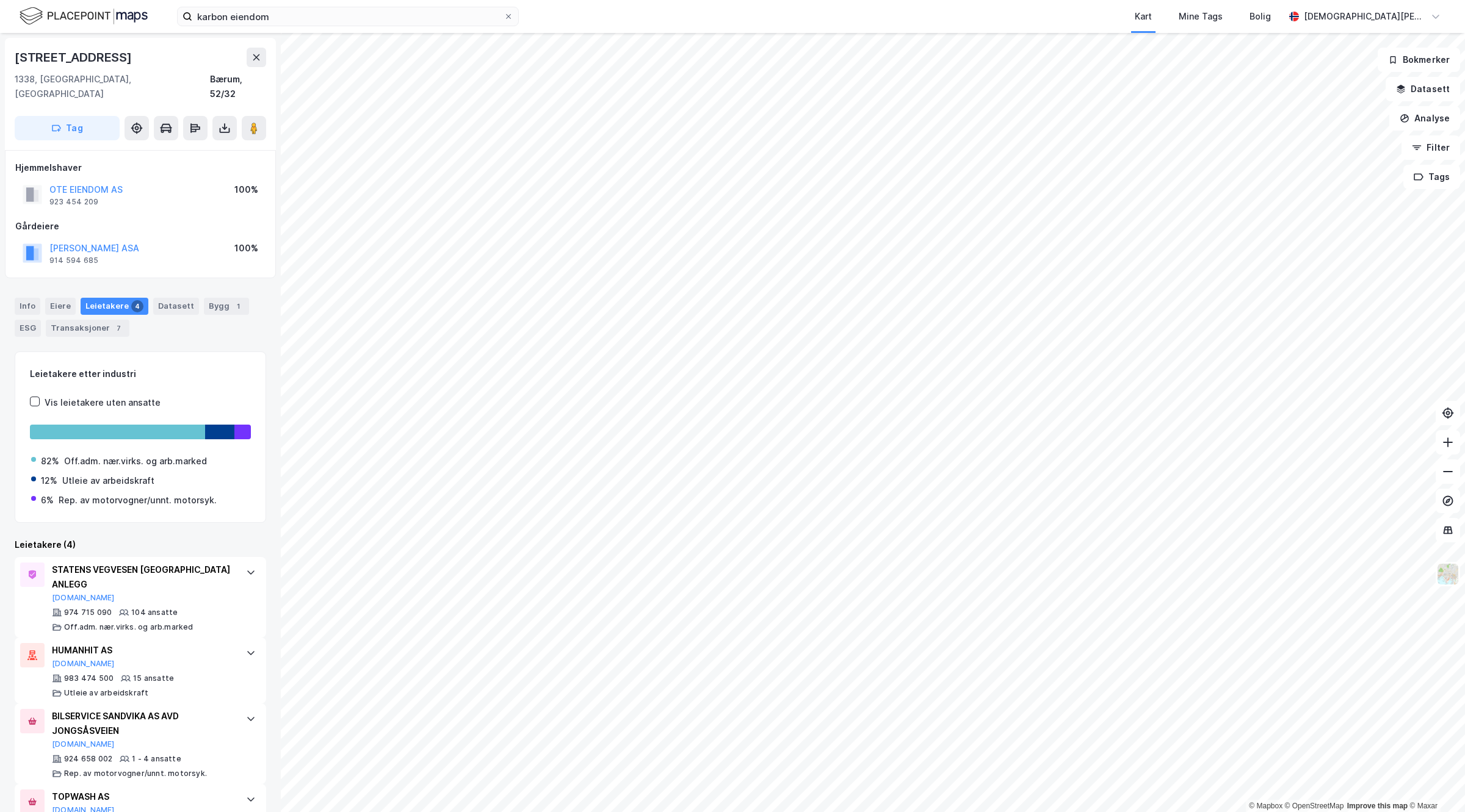
click at [695, 812] on html "karbon eiendom Kart Mine Tags Bolig Christian Westad © Mapbox © OpenStreetMap I…" at bounding box center [732, 406] width 1465 height 812
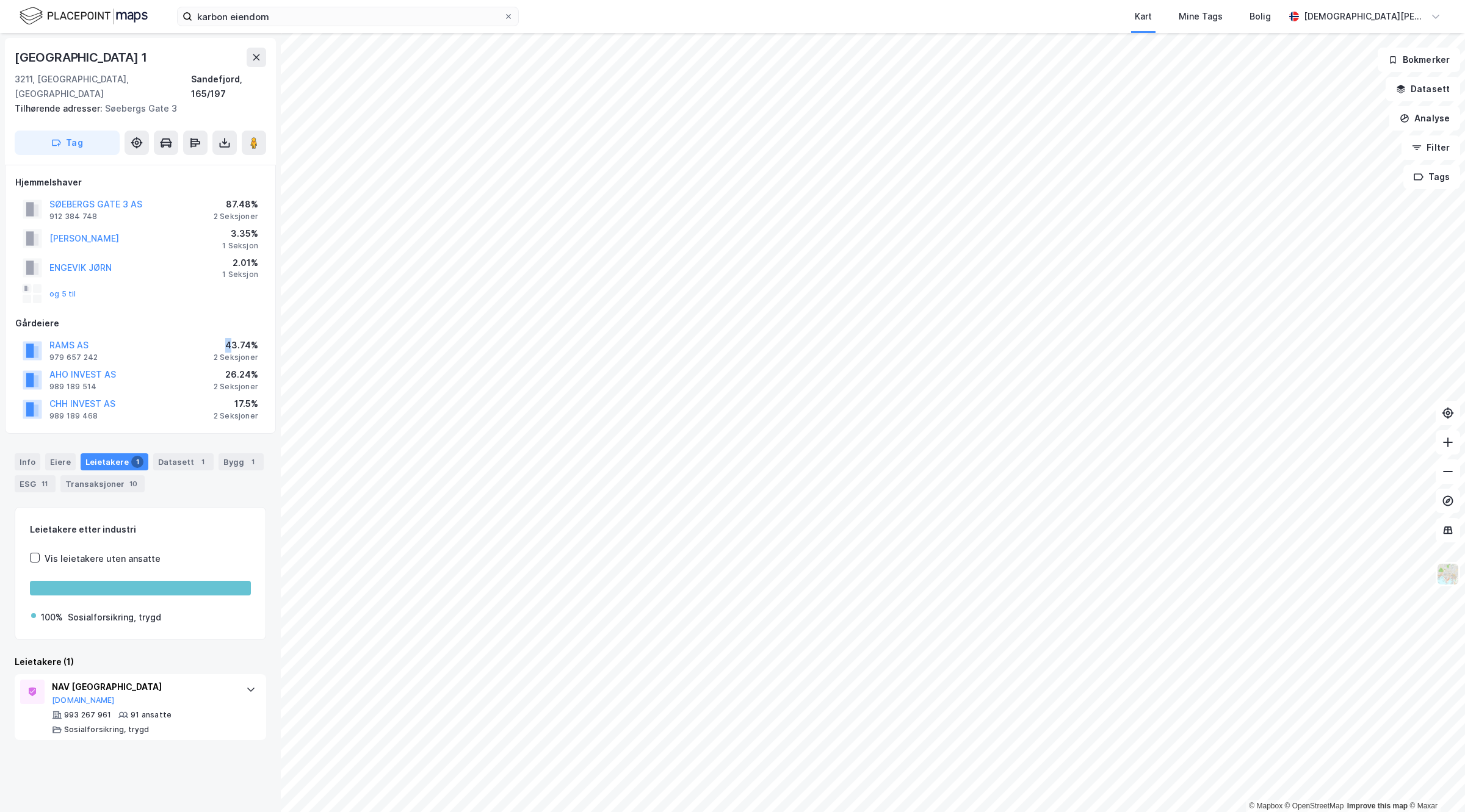
drag, startPoint x: 218, startPoint y: 334, endPoint x: 235, endPoint y: 333, distance: 17.0
click at [235, 338] on div "43.74%" at bounding box center [236, 345] width 45 height 15
click at [0, 0] on button "SØEBERGS GATE 3 AS" at bounding box center [0, 0] width 0 height 0
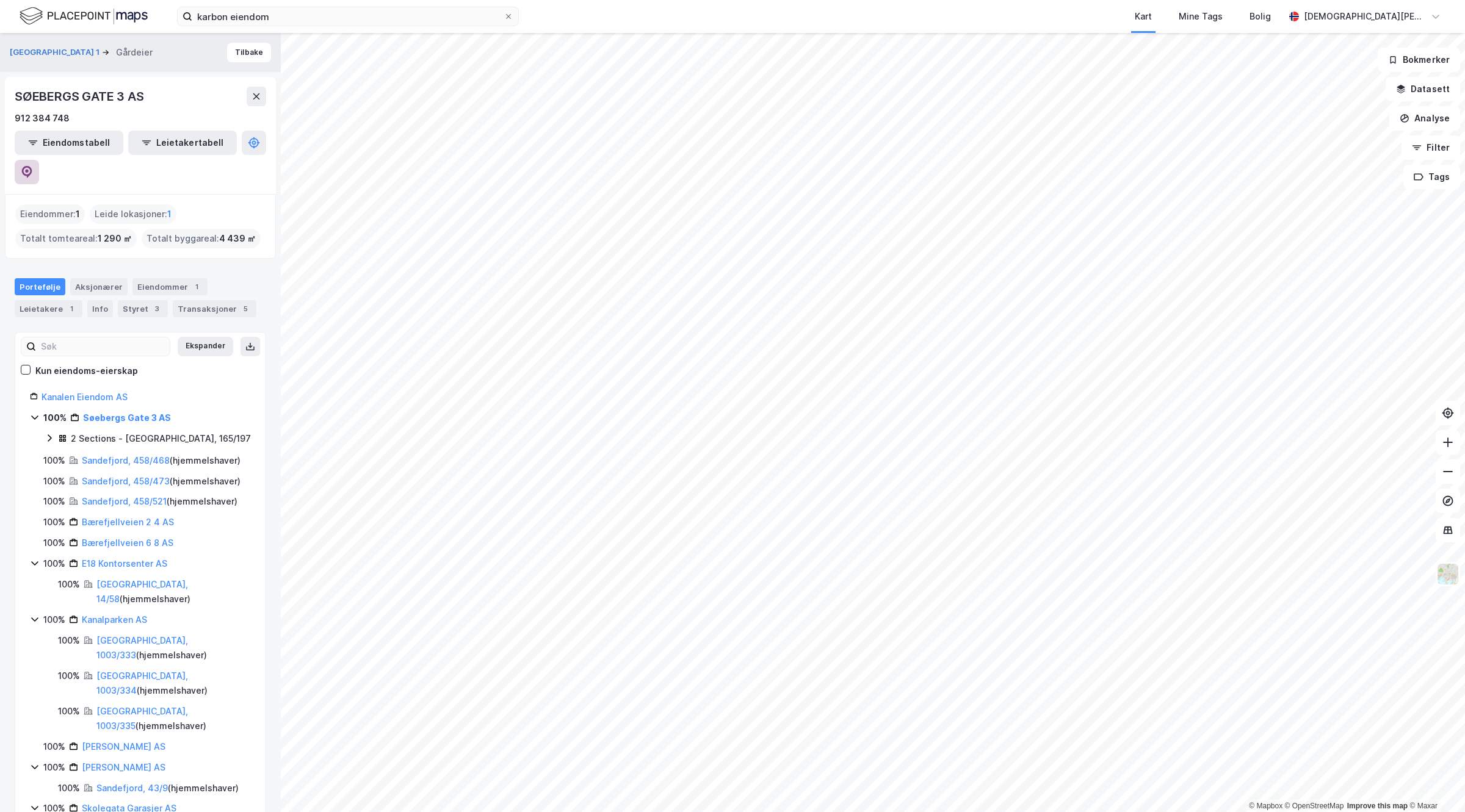
click at [32, 166] on icon at bounding box center [27, 172] width 10 height 12
click at [212, 458] on div "© Mapbox © OpenStreetMap Improve this map © Maxar Søebergs Gate 1 Gårdeier Tilb…" at bounding box center [732, 423] width 1465 height 780
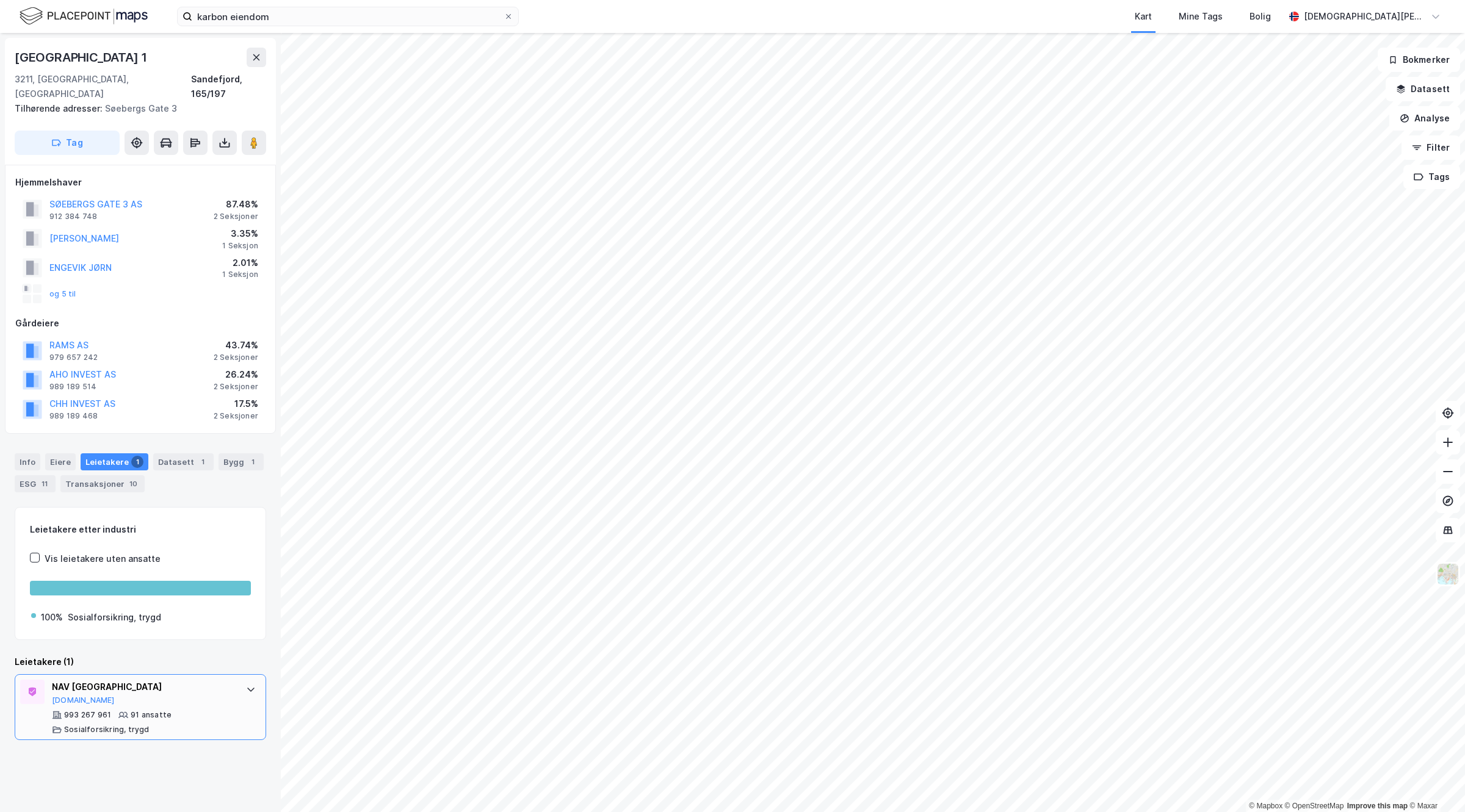
click at [96, 680] on div "NAV VESTFOLD" at bounding box center [143, 687] width 182 height 15
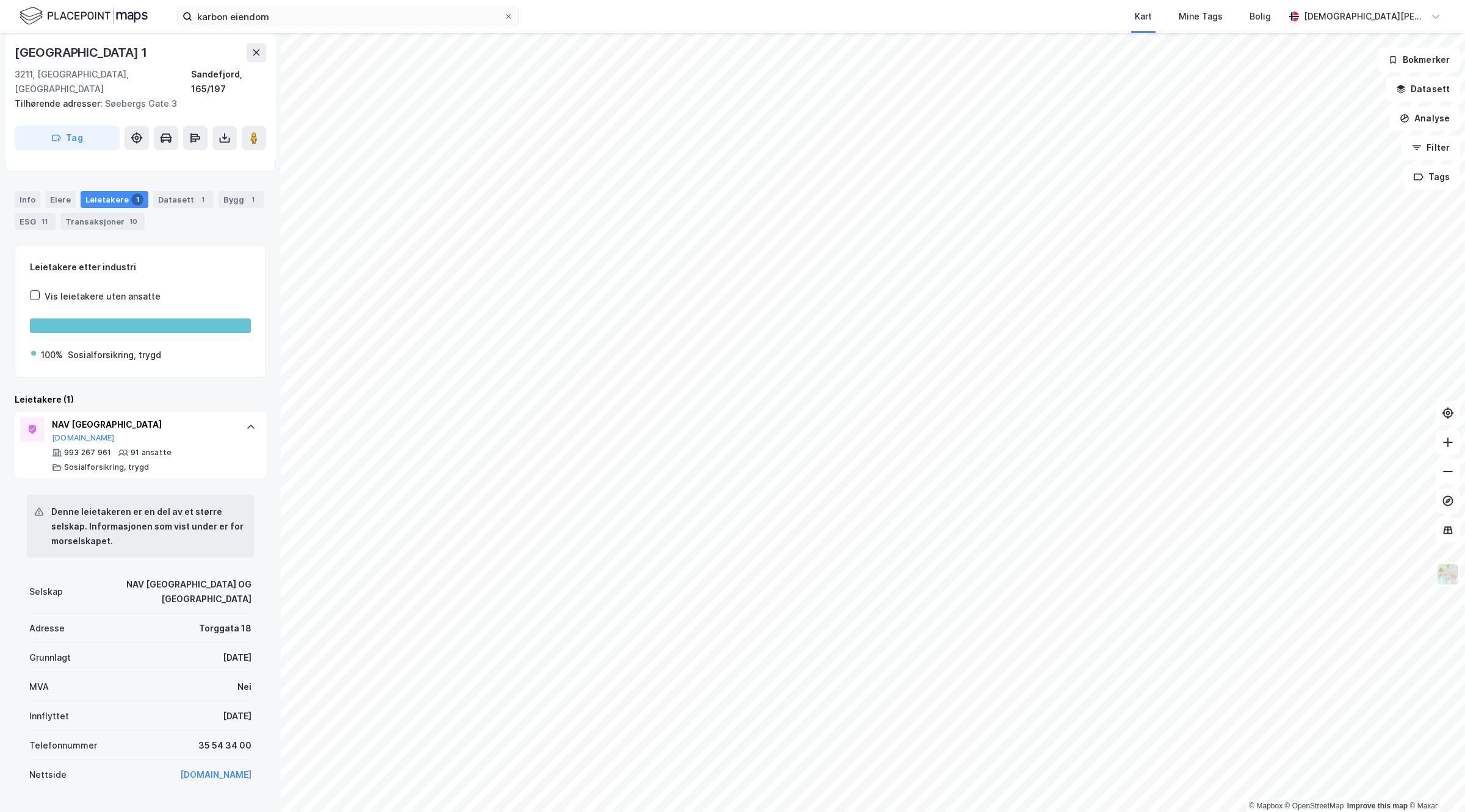
scroll to position [307, 0]
